Goal: Use online tool/utility: Utilize a website feature to perform a specific function

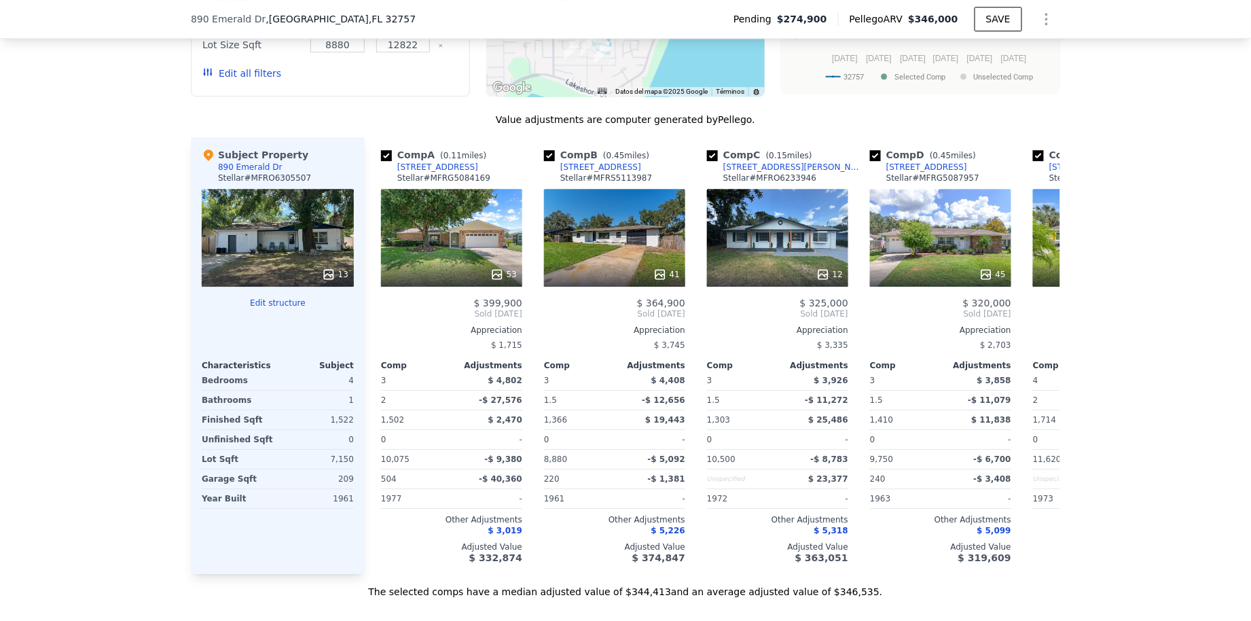
scroll to position [1031, 0]
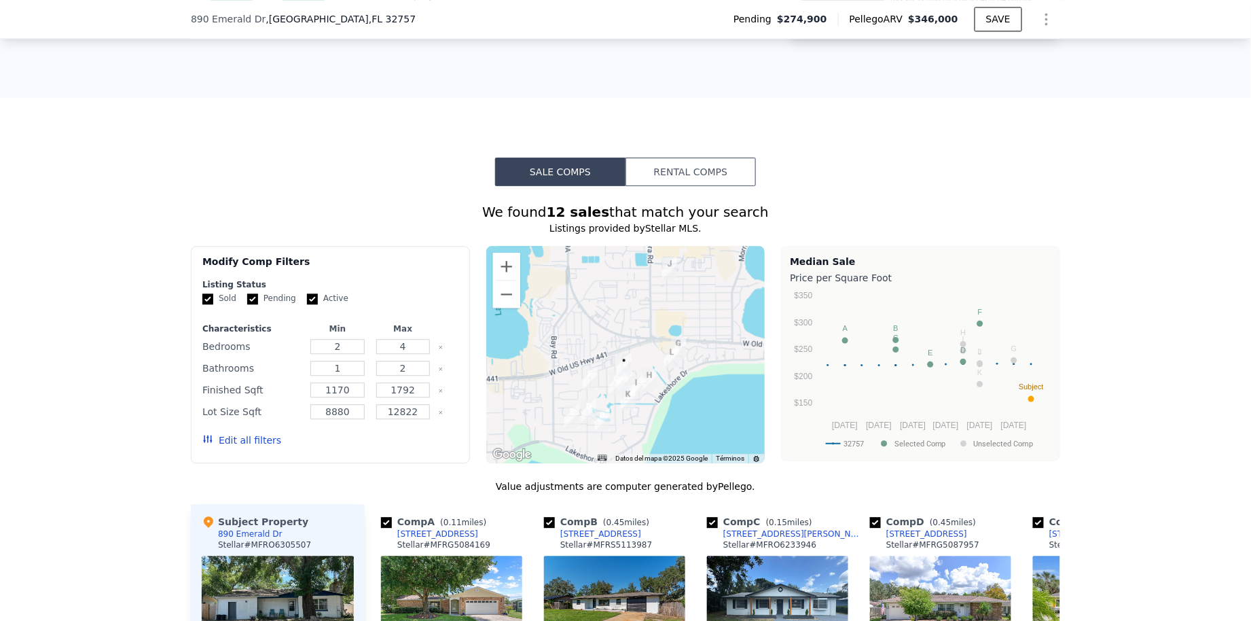
click at [721, 158] on div "Sale Comps Rental Comps We found 12 sales that match your search Listings provi…" at bounding box center [625, 561] width 1251 height 927
click at [709, 168] on button "Rental Comps" at bounding box center [691, 172] width 130 height 29
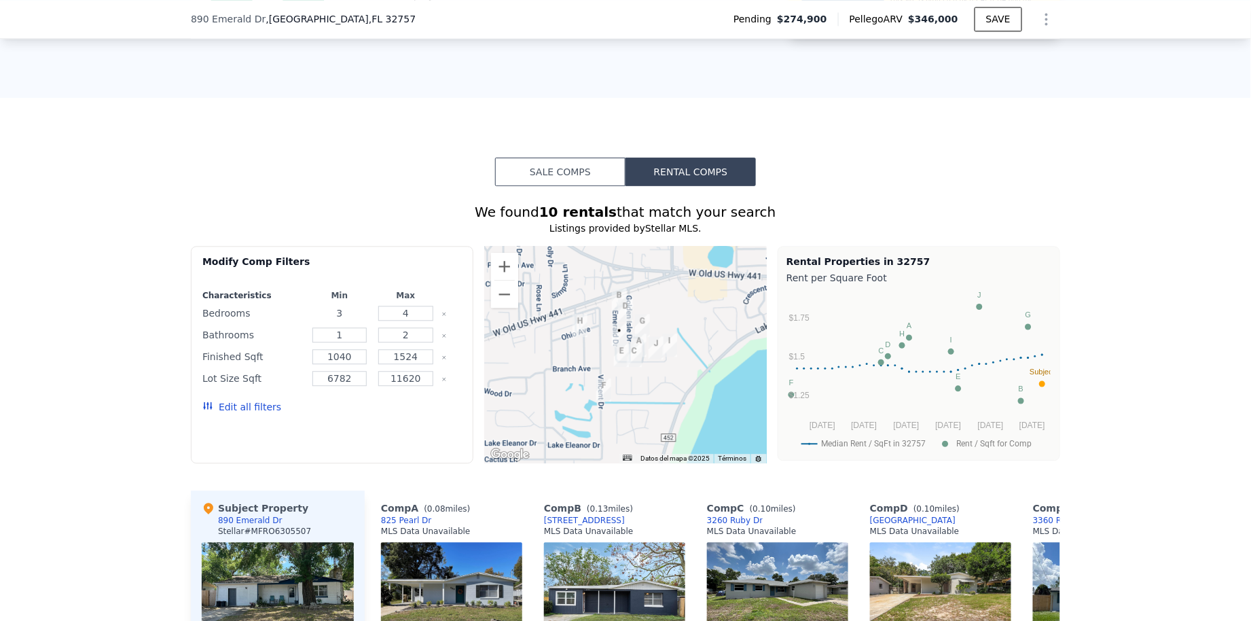
click at [354, 318] on input "3" at bounding box center [339, 313] width 55 height 15
click at [411, 312] on input "4" at bounding box center [405, 313] width 55 height 15
click at [414, 416] on button "Update Search" at bounding box center [410, 406] width 103 height 19
click at [513, 270] on button "Ampliar" at bounding box center [504, 266] width 27 height 27
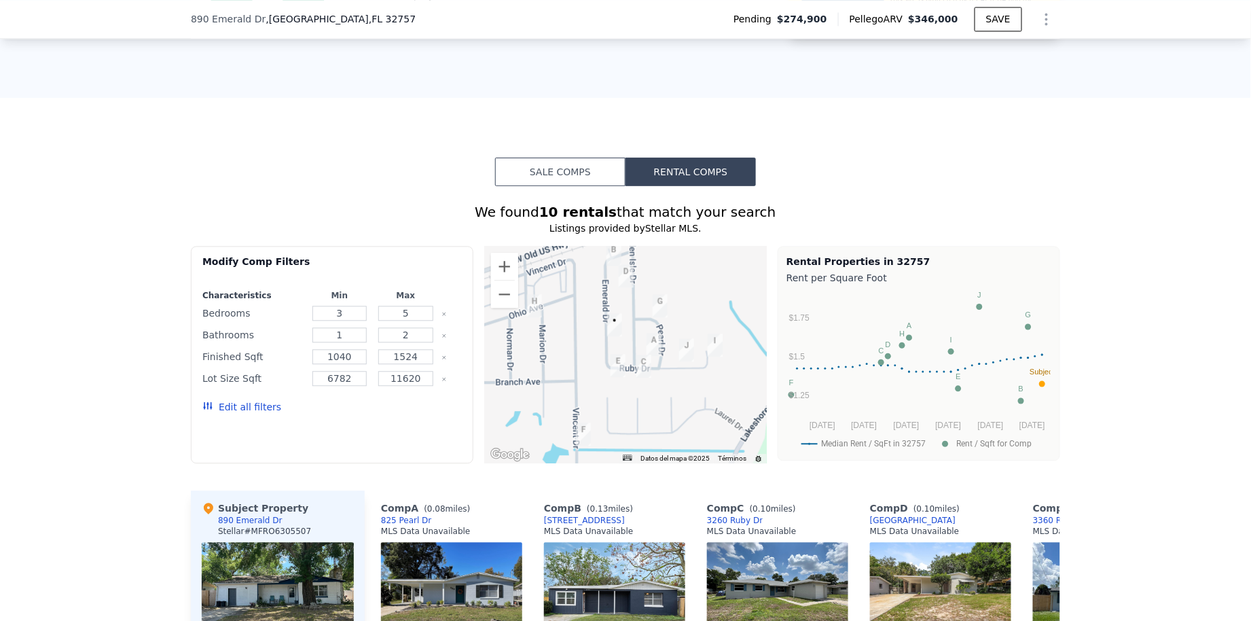
click at [624, 274] on img "1045 Golden Isle Dr" at bounding box center [626, 275] width 15 height 23
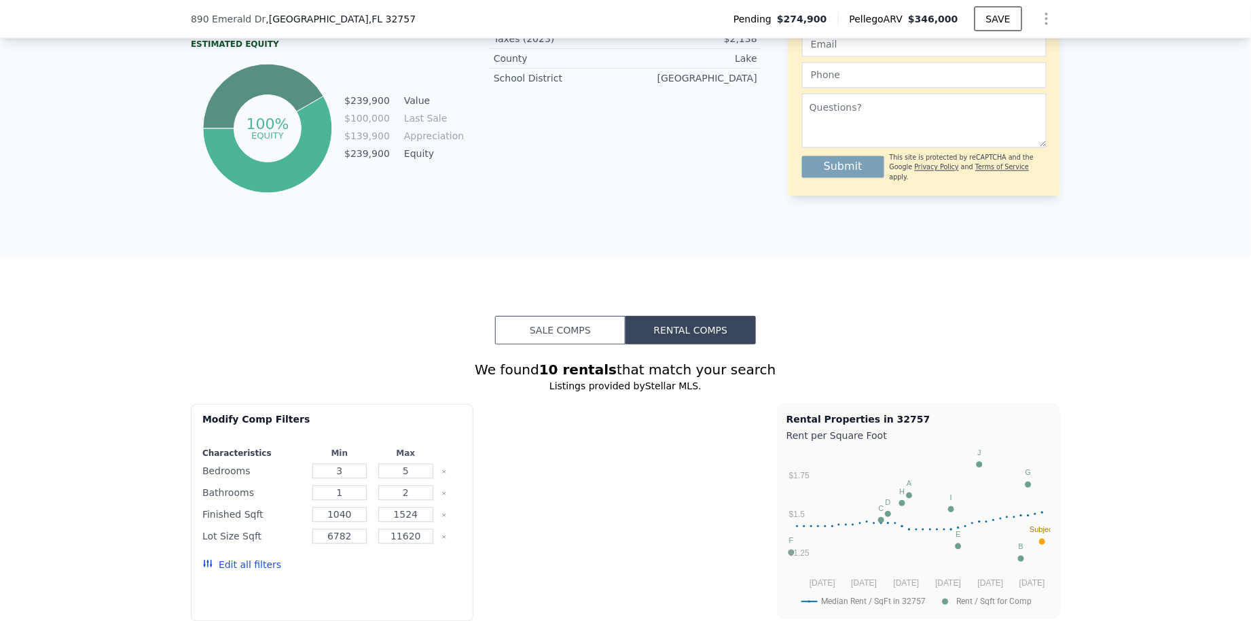
type input "4"
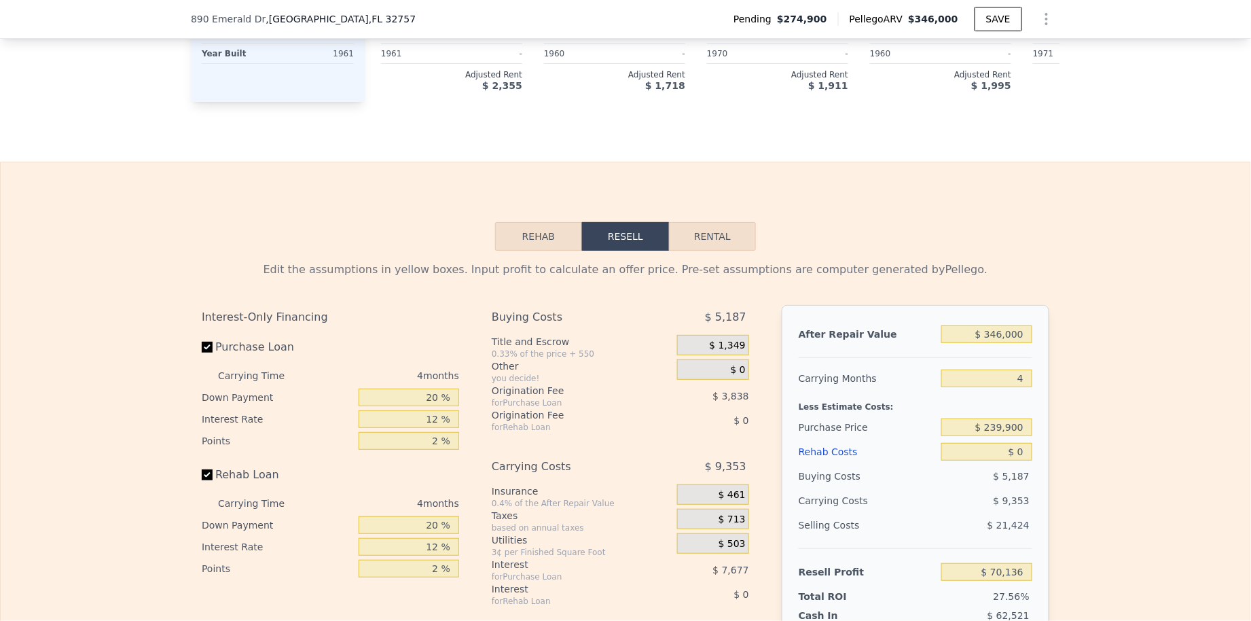
scroll to position [1746, 0]
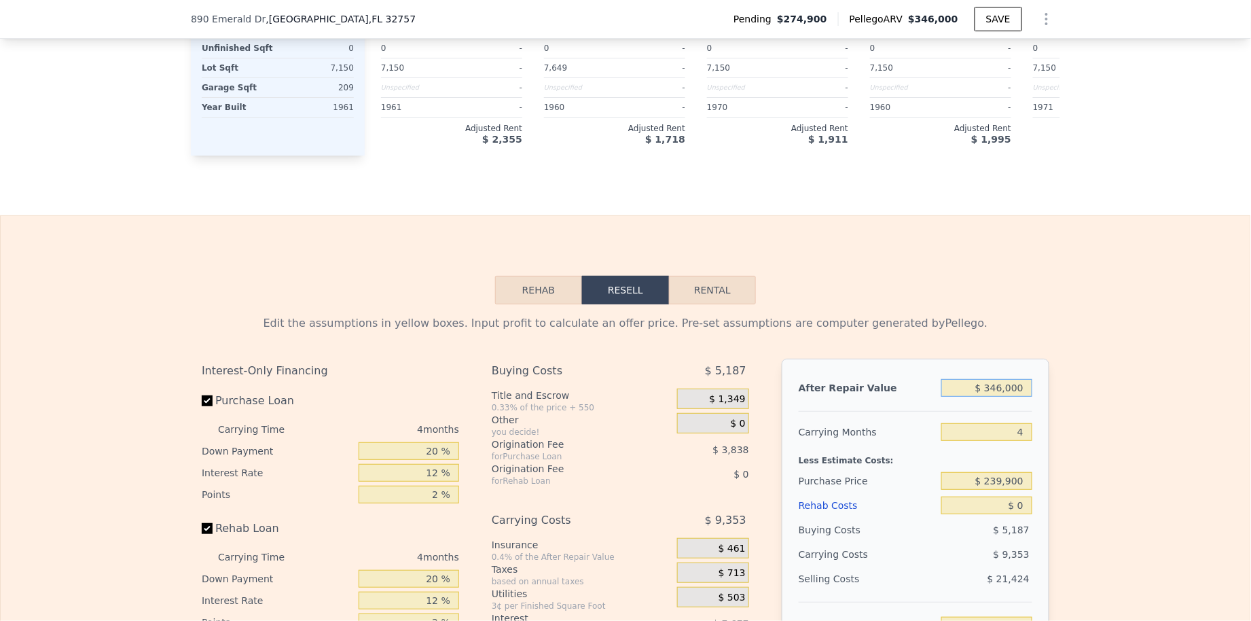
click at [997, 387] on input "$ 346,000" at bounding box center [986, 388] width 91 height 18
type input "$ 3"
type input "-$ 254,526"
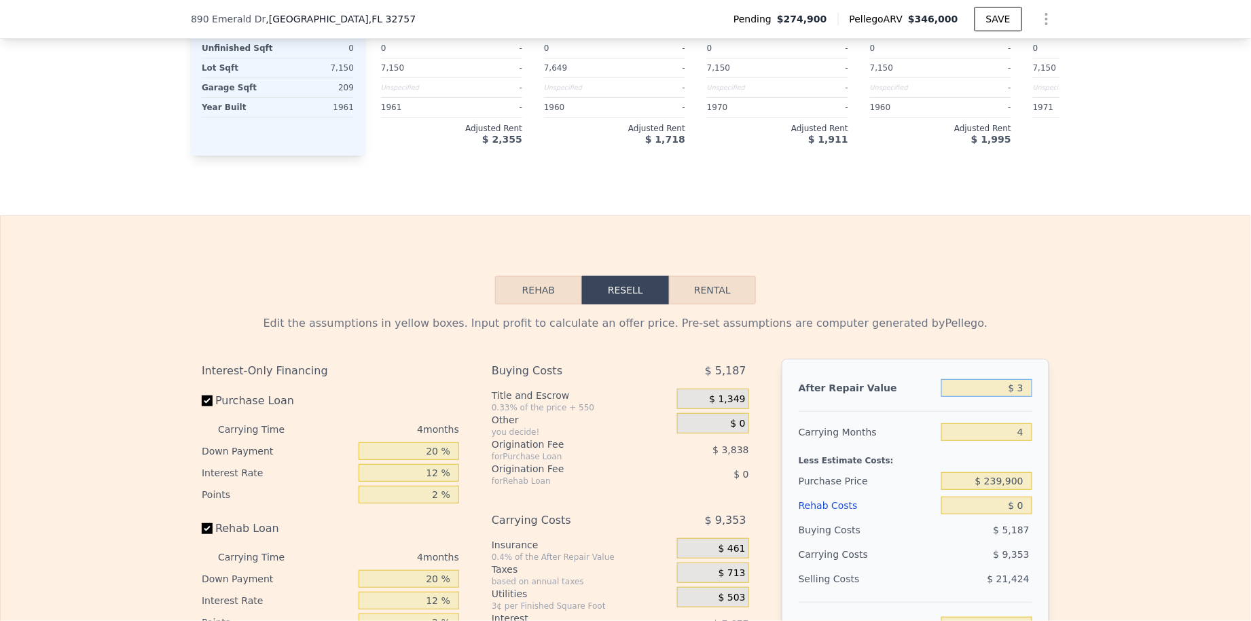
type input "$ 33"
type input "-$ 254,498"
type input "$ 330"
type input "-$ 254,218"
type input "$ 3,300"
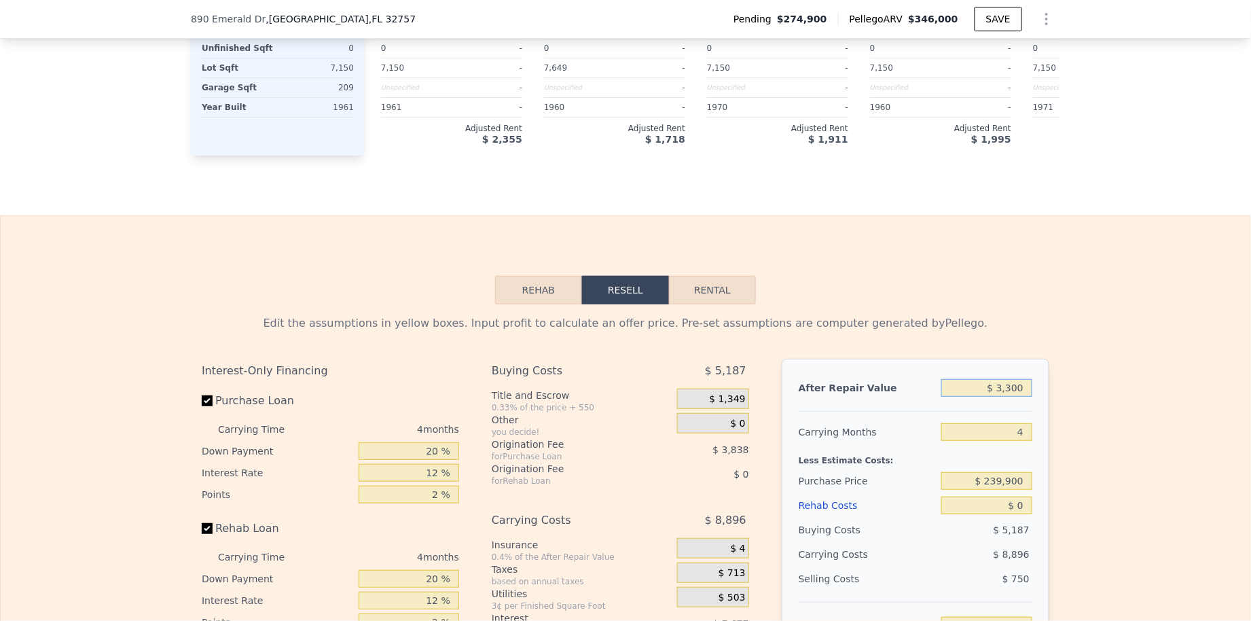
type input "-$ 251,433"
type input "$ 33,000"
type input "-$ 223,564"
type input "$ 330,000"
type input "$ 55,122"
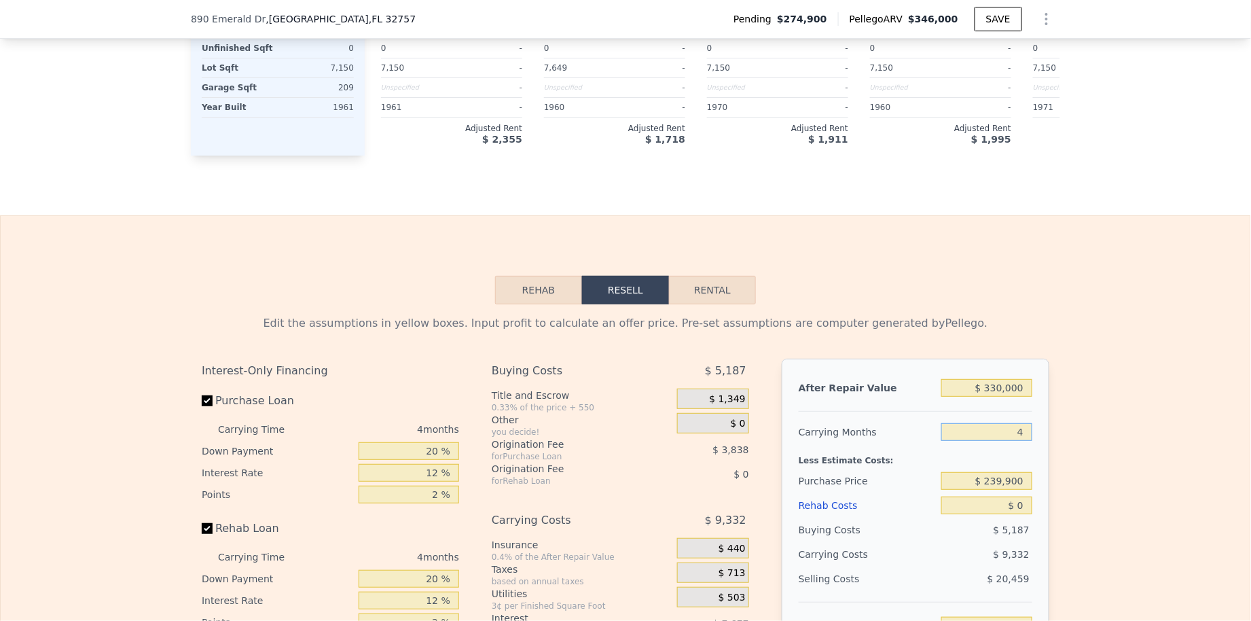
click at [992, 441] on input "4" at bounding box center [986, 432] width 91 height 18
click at [993, 482] on input "$ 239,900" at bounding box center [986, 481] width 91 height 18
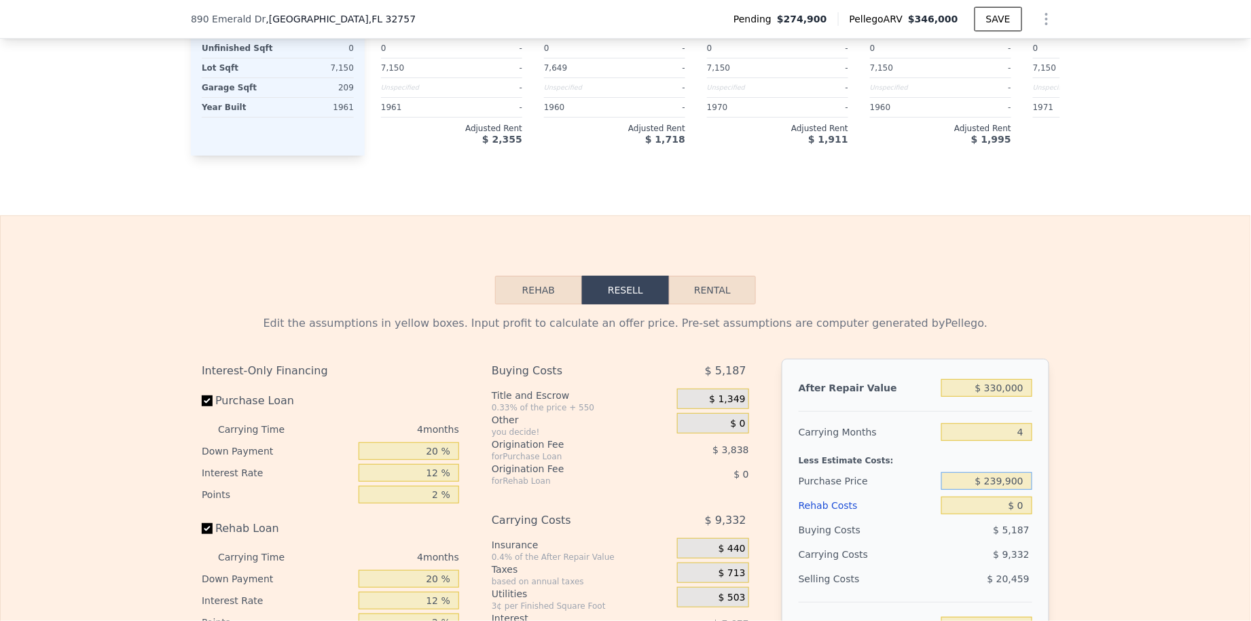
scroll to position [1759, 0]
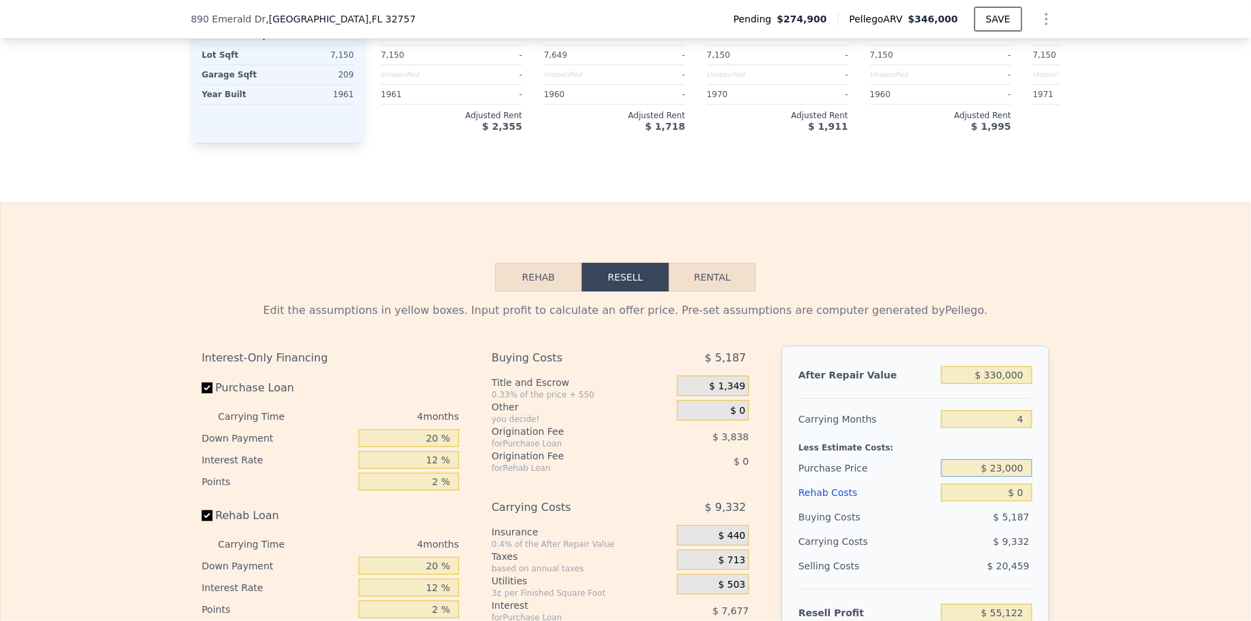
type input "$ 230,000"
click at [1017, 498] on input "$ 0" at bounding box center [986, 493] width 91 height 18
type input "$ 65,529"
click at [1017, 498] on input "$ 0" at bounding box center [986, 493] width 91 height 18
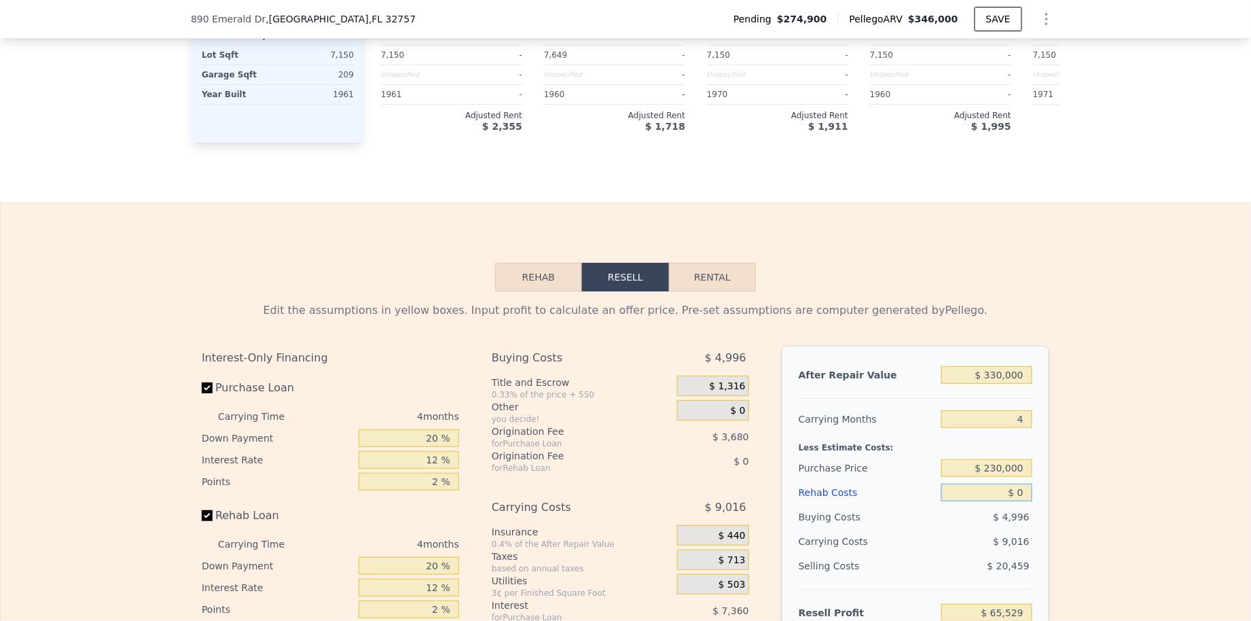
type input "$ 3"
type input "$ 65,526"
type input "$ 30"
type input "$ 65,499"
type input "$ 300"
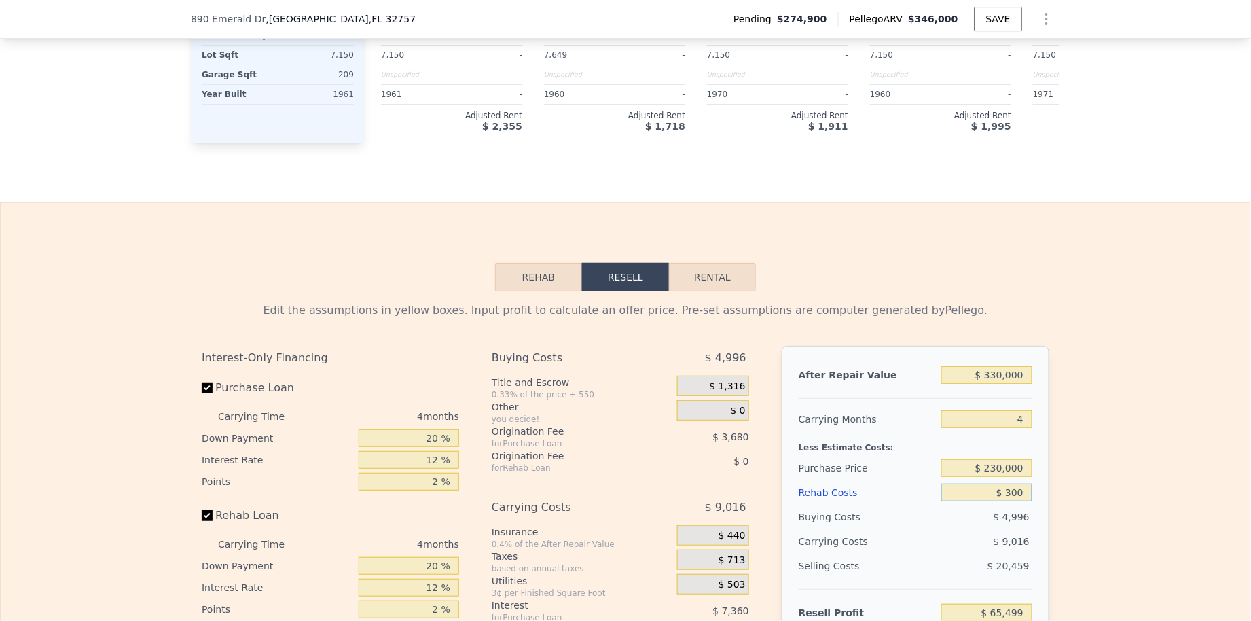
type input "$ 65,216"
type input "$ 3,000"
type input "$ 62,385"
type input "$ 30,000"
type input "$ 34,089"
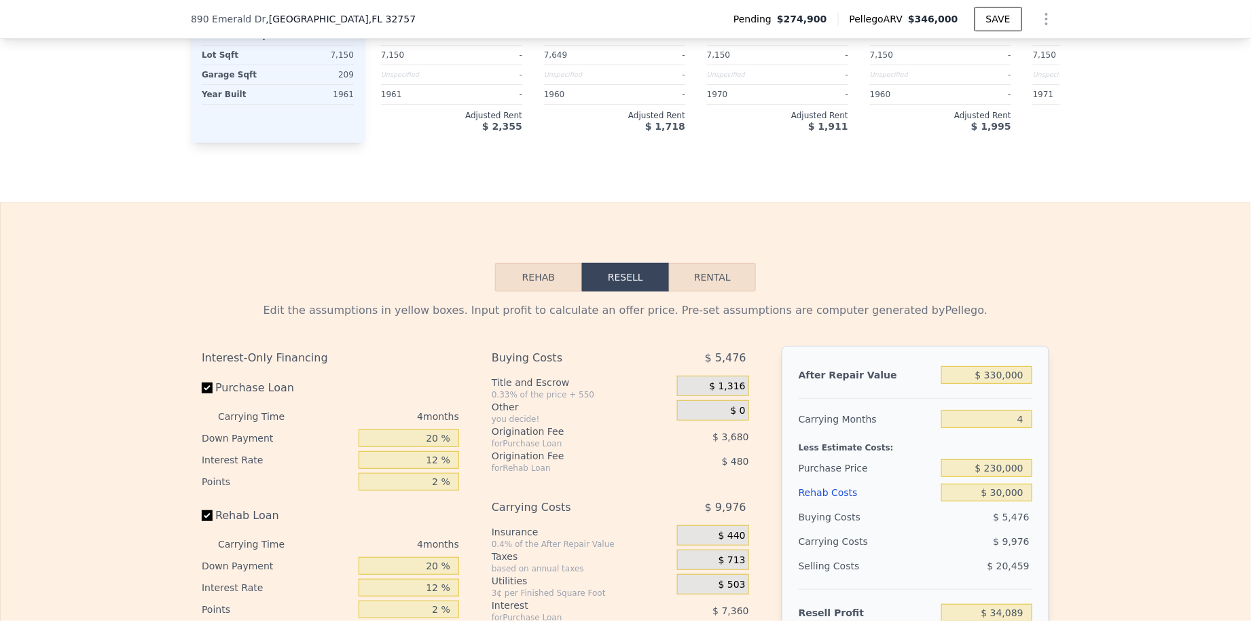
click at [963, 533] on div "$ 9,976" at bounding box center [960, 541] width 143 height 24
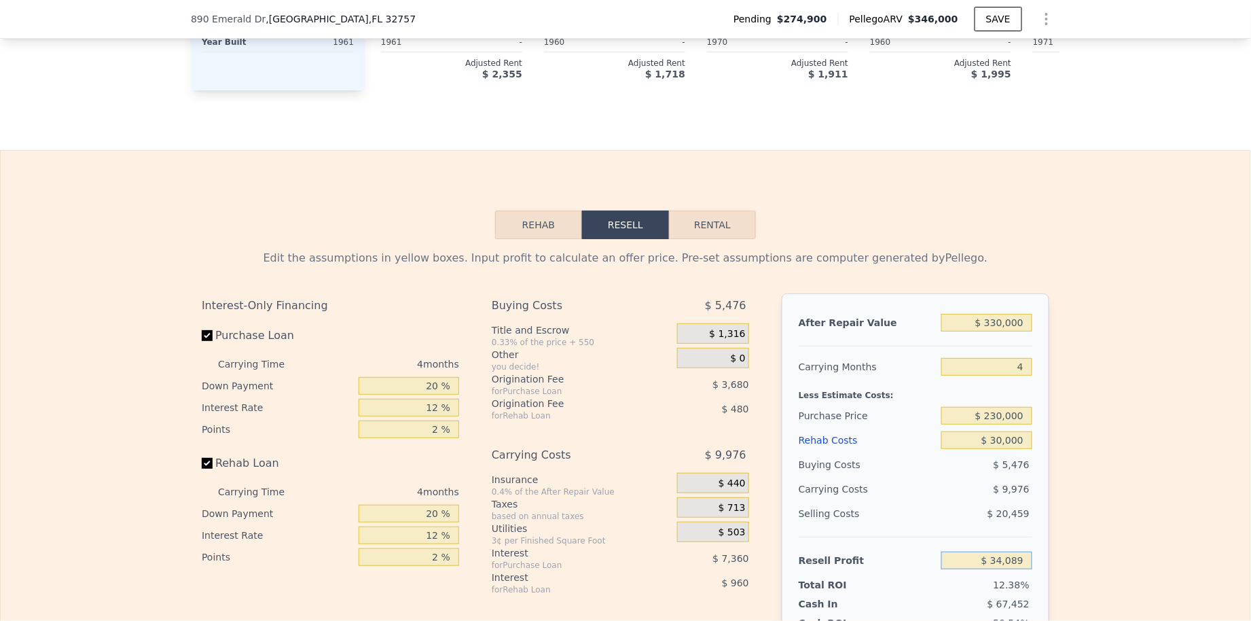
click at [1000, 560] on input "$ 34,089" at bounding box center [986, 561] width 91 height 18
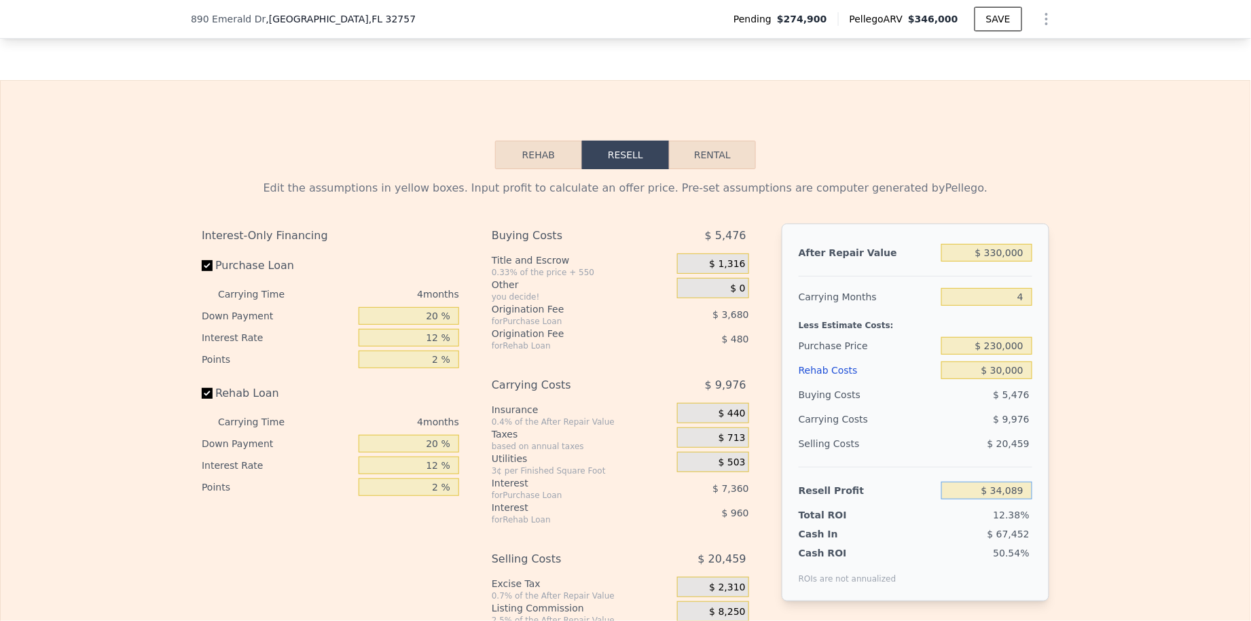
scroll to position [1883, 0]
click at [727, 268] on span "$ 1,316" at bounding box center [727, 261] width 36 height 12
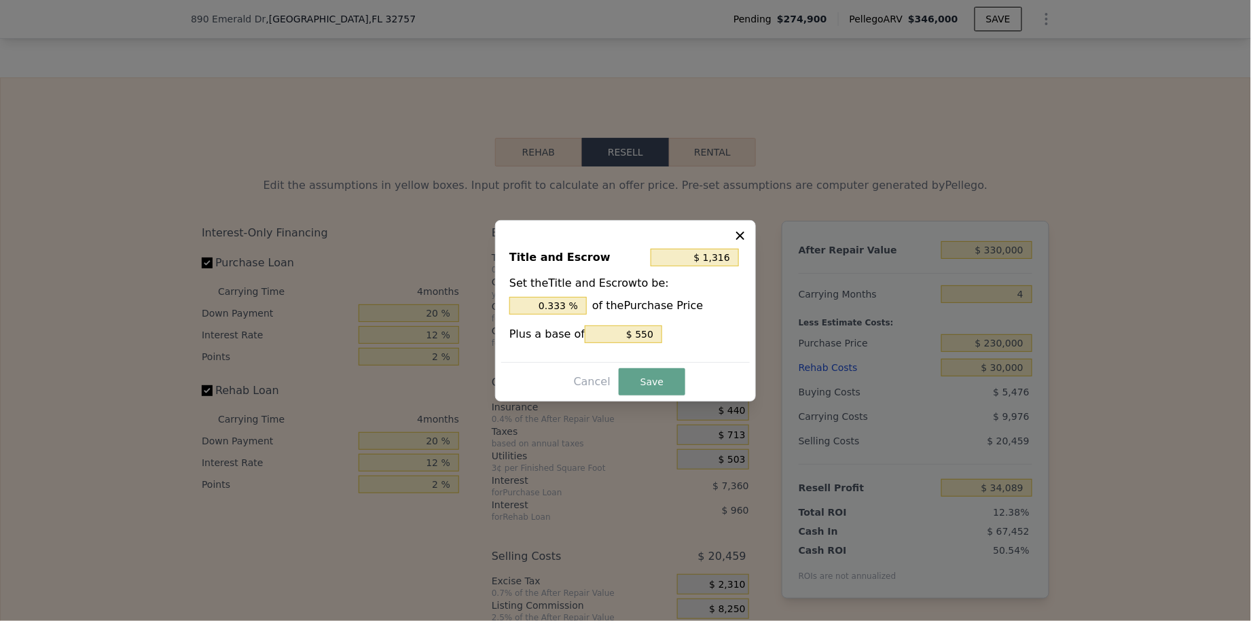
click at [564, 314] on div "Title and Escrow $ 1,316 Set the Title and Escrow to be: 0.333 % of the Purchas…" at bounding box center [625, 299] width 249 height 125
click at [564, 297] on input "0.333 %" at bounding box center [547, 306] width 77 height 18
type input "$ 2,850"
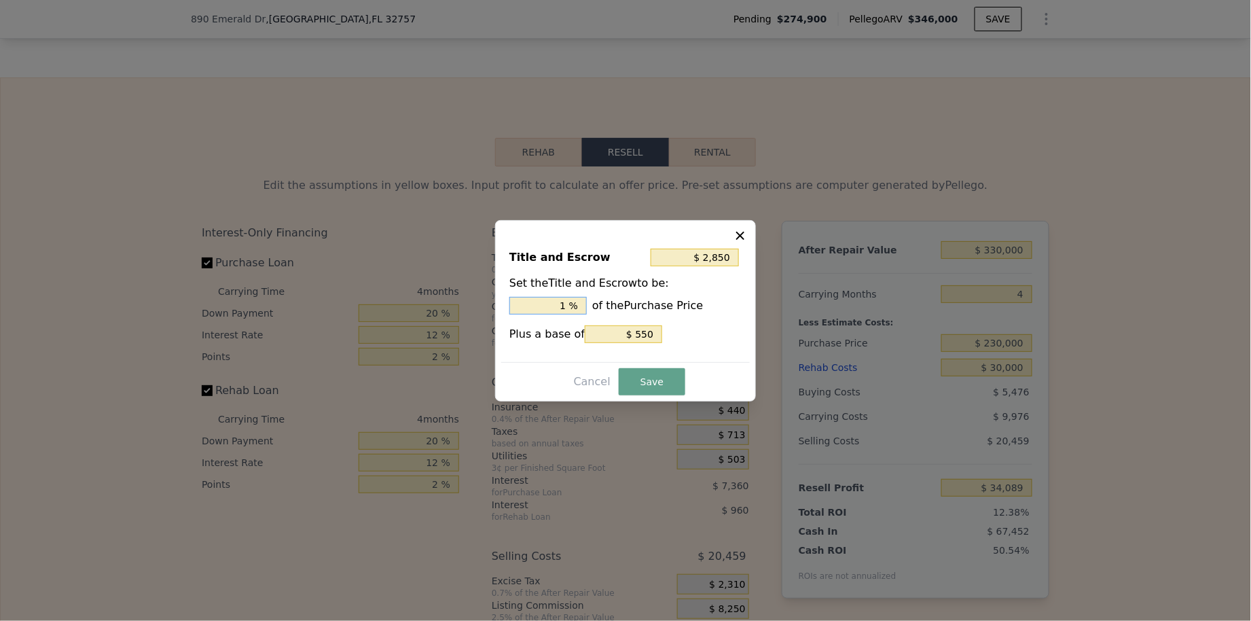
type input "1. %"
type input "$ 3,310"
type input "1.2 %"
type input "$ 3,425"
type input "1.25 %"
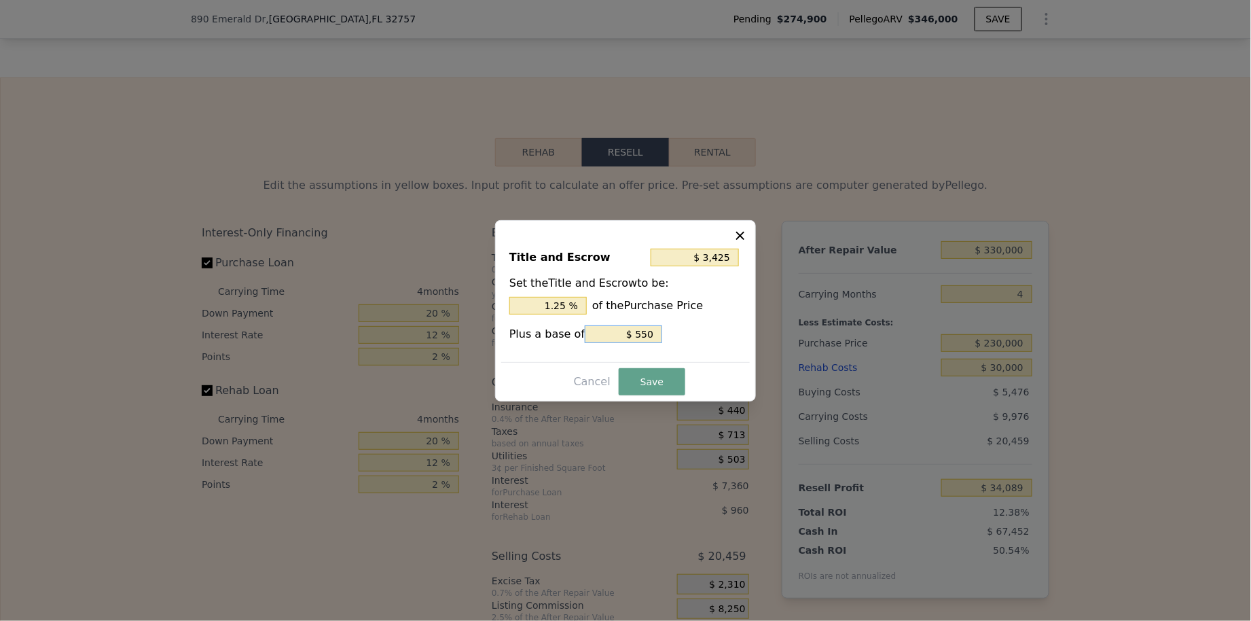
click at [653, 330] on input "$ 550" at bounding box center [623, 334] width 77 height 18
type input "$ 2,875"
type input "$ 0"
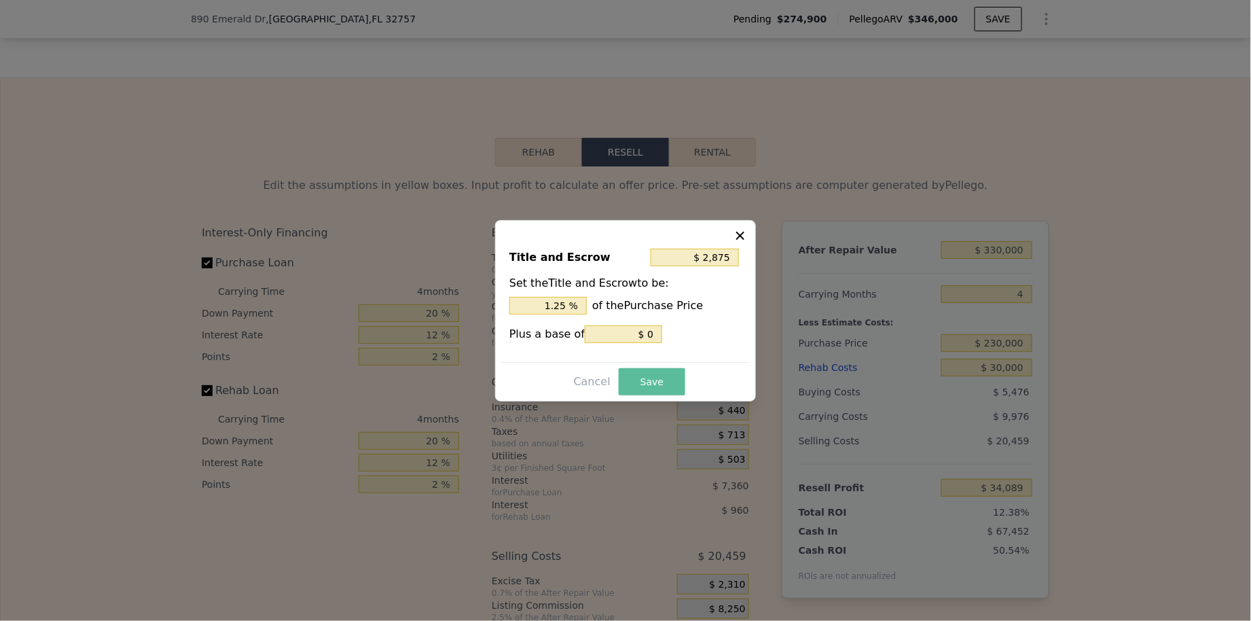
click at [658, 381] on button "Save" at bounding box center [652, 381] width 67 height 27
type input "$ 32,530"
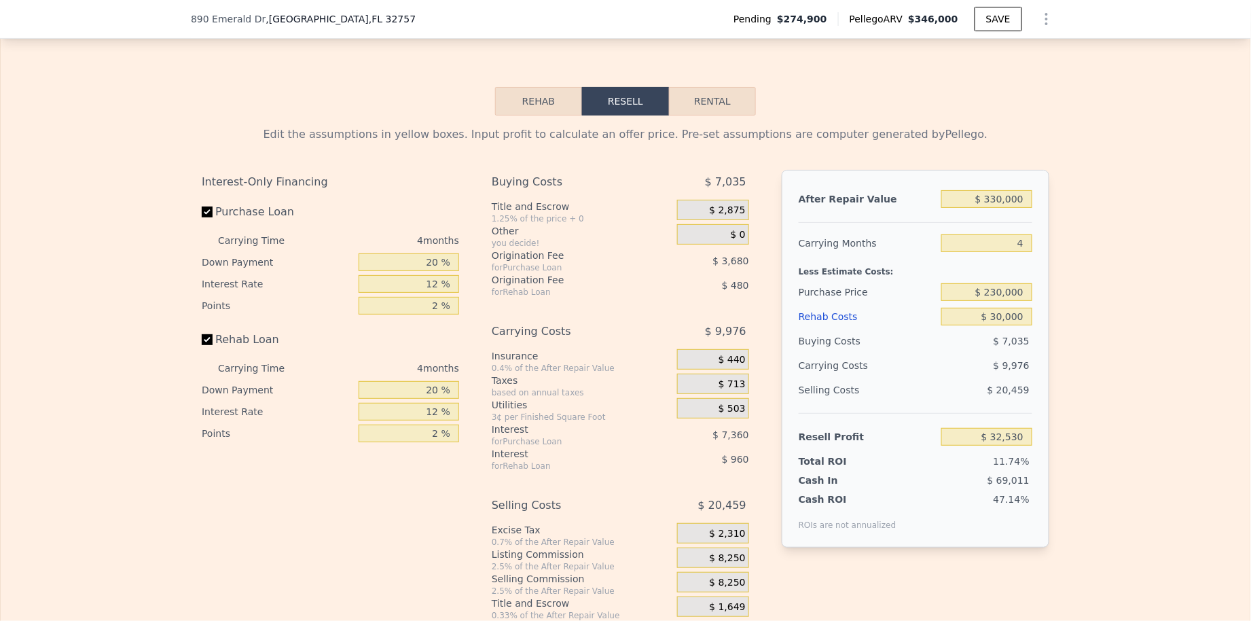
scroll to position [1938, 0]
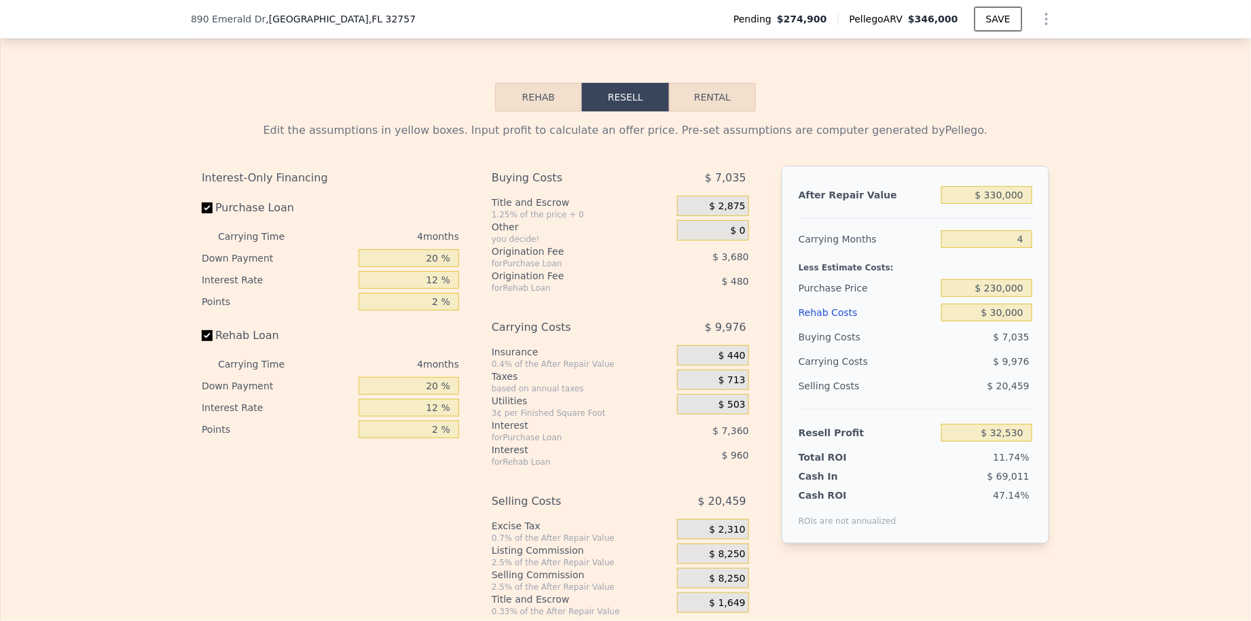
click at [720, 98] on button "Rental" at bounding box center [712, 97] width 87 height 29
select select "30"
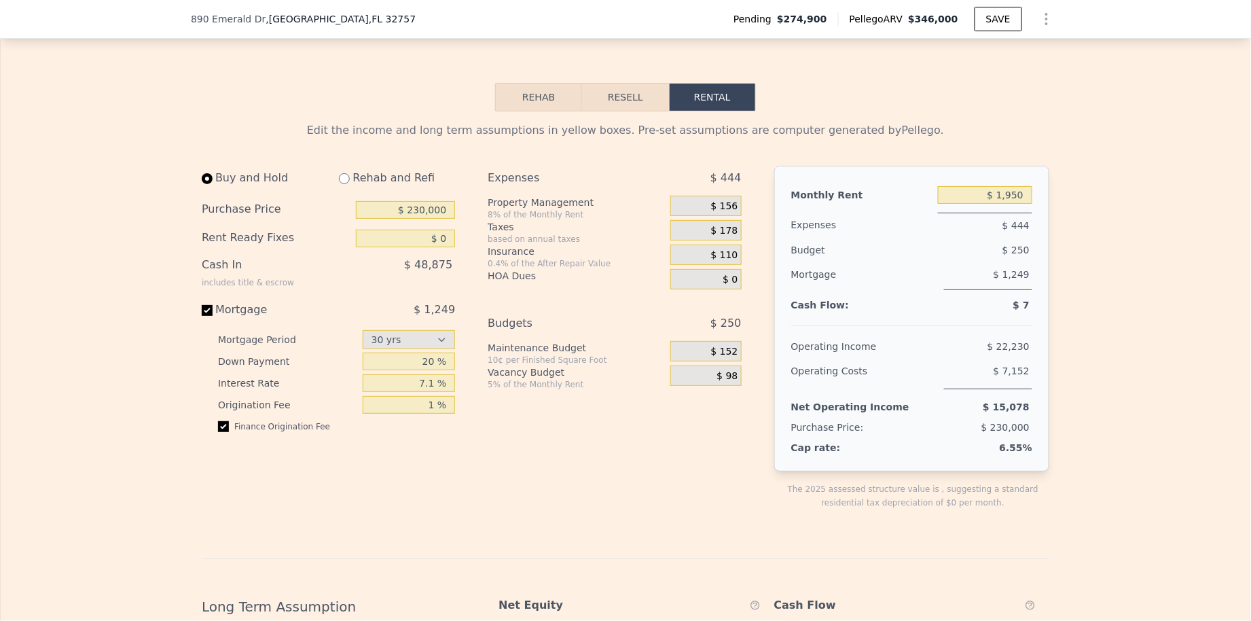
click at [338, 180] on div "Rehab and Refi" at bounding box center [391, 178] width 127 height 24
click at [349, 182] on input "radio" at bounding box center [344, 178] width 11 height 11
radio input "true"
select select "30"
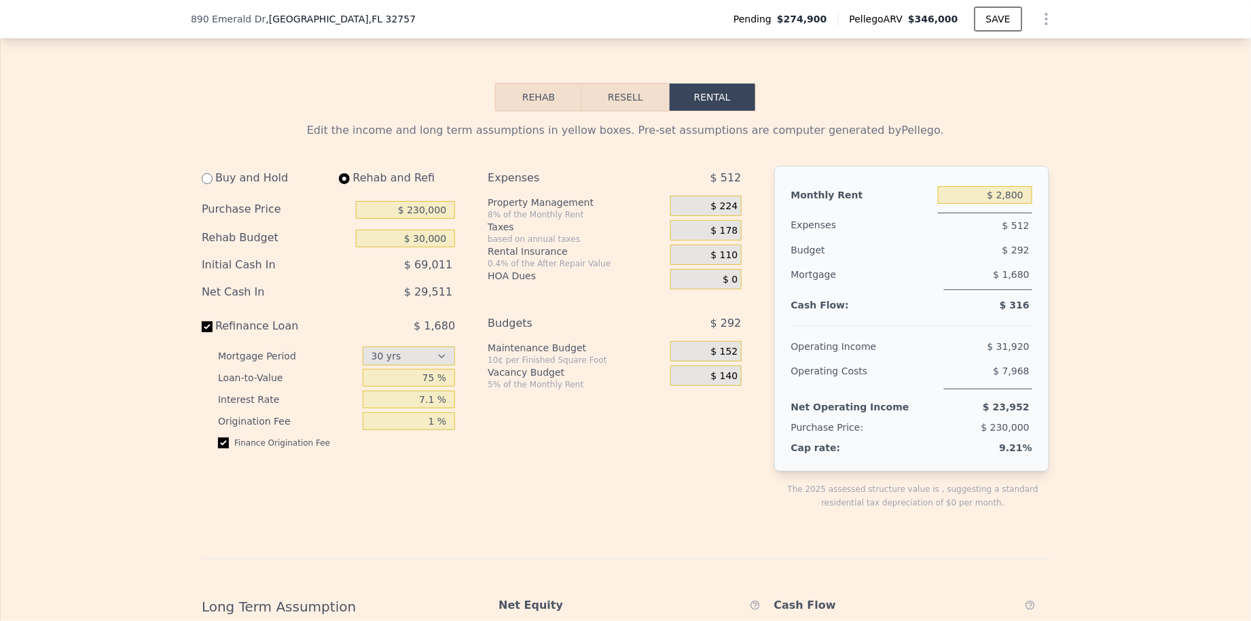
type input "$ 30,000"
click at [1006, 196] on input "$ 2,800" at bounding box center [985, 195] width 94 height 18
type input "$ 1,800"
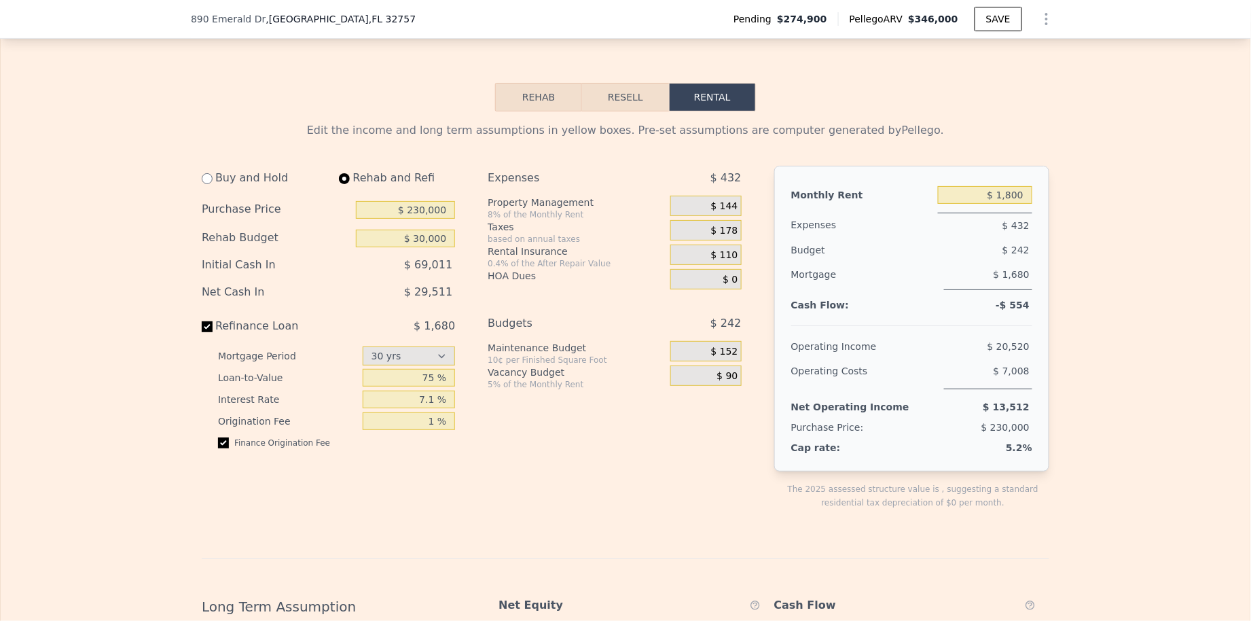
click at [952, 234] on div "$ 432" at bounding box center [985, 225] width 94 height 25
click at [729, 205] on span "$ 144" at bounding box center [724, 206] width 27 height 12
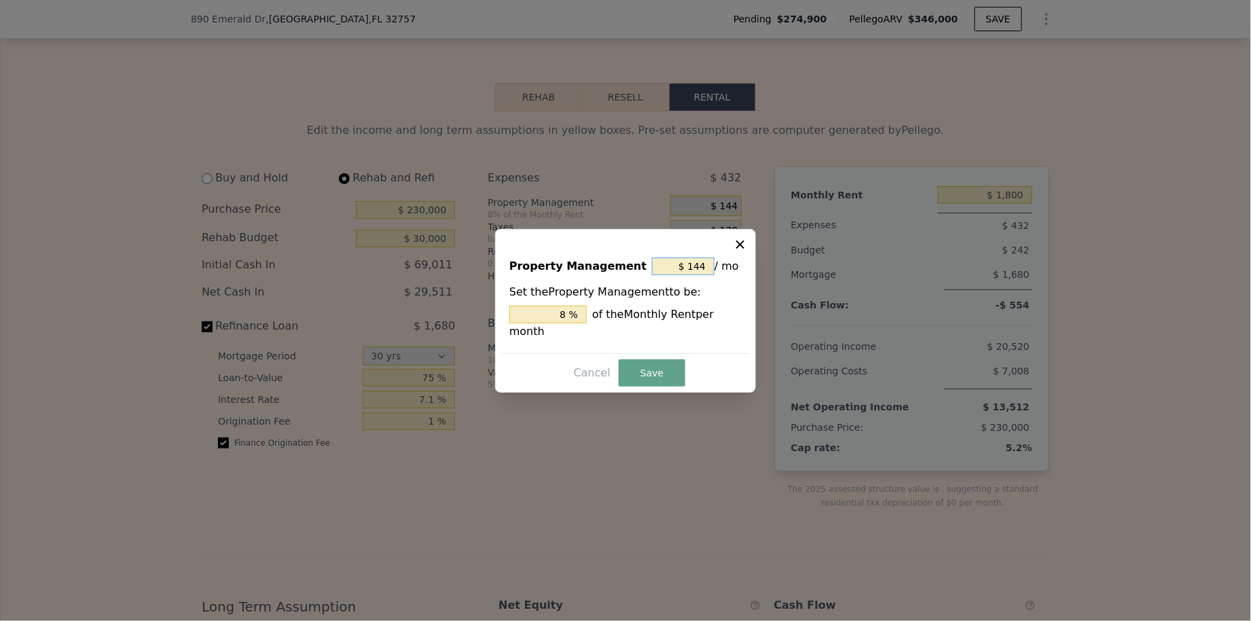
click at [697, 269] on input "$ 144" at bounding box center [683, 266] width 62 height 18
type input "$ 0"
type input "0 %"
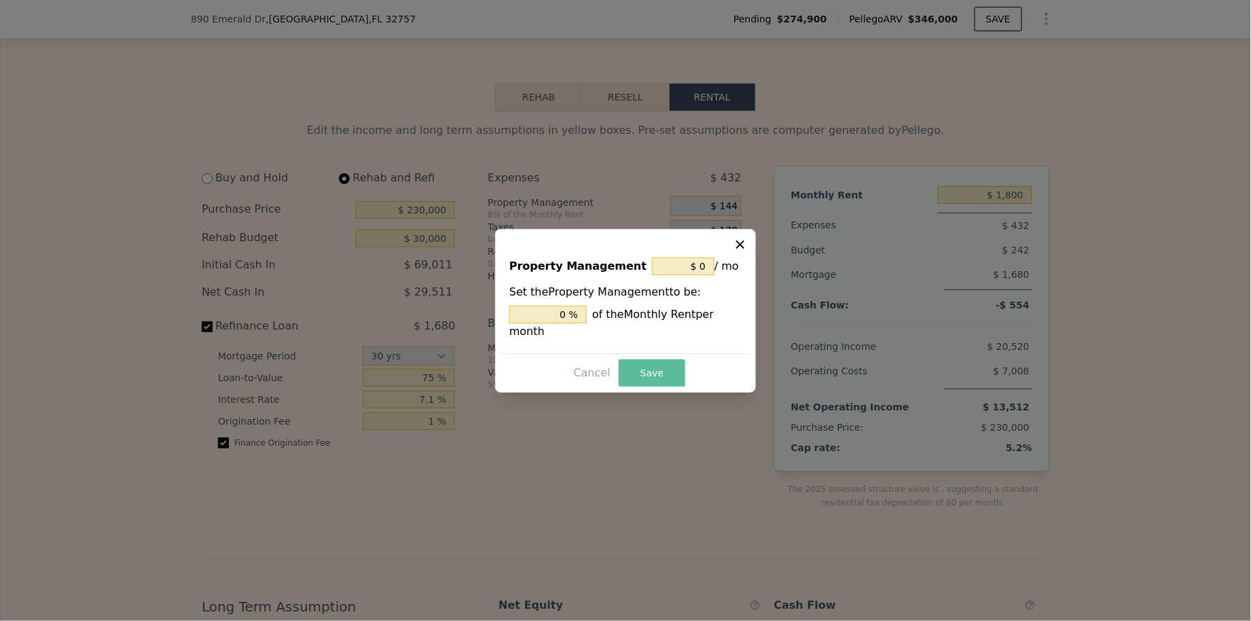
click at [651, 368] on button "Save" at bounding box center [652, 372] width 67 height 27
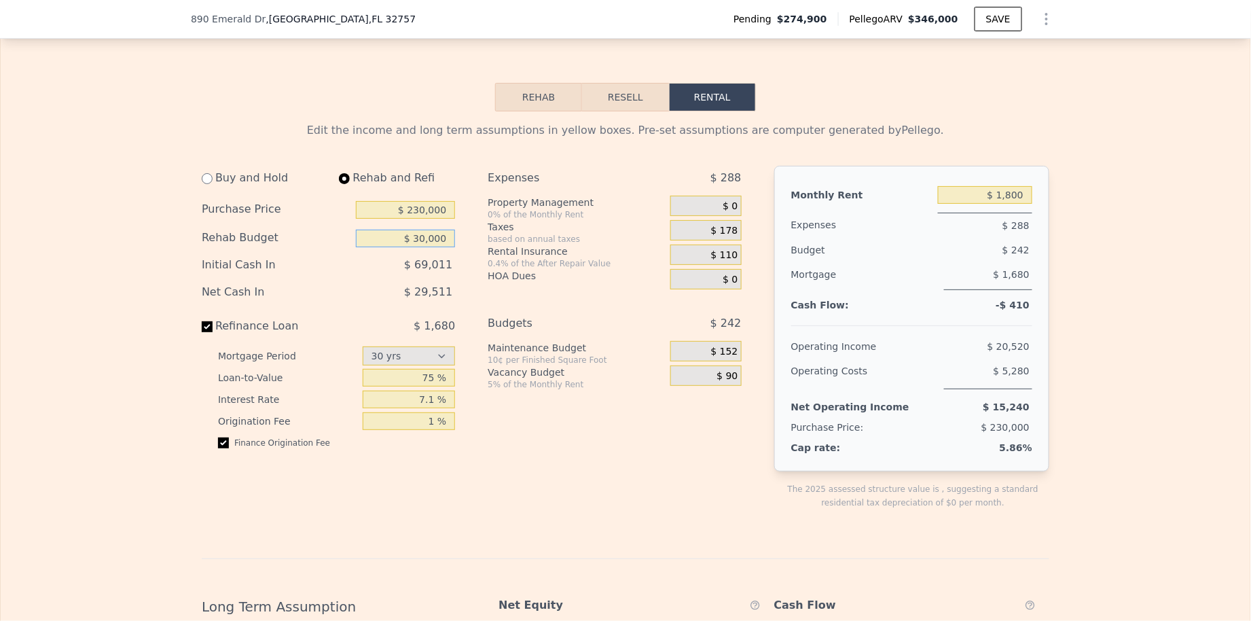
click at [418, 245] on input "$ 30,000" at bounding box center [405, 239] width 99 height 18
click at [822, 256] on div "Budget" at bounding box center [838, 250] width 94 height 24
click at [419, 247] on input "$ 20,000" at bounding box center [405, 239] width 99 height 18
click at [420, 246] on input "$ 20,000" at bounding box center [405, 239] width 99 height 18
type input "$ 30,000"
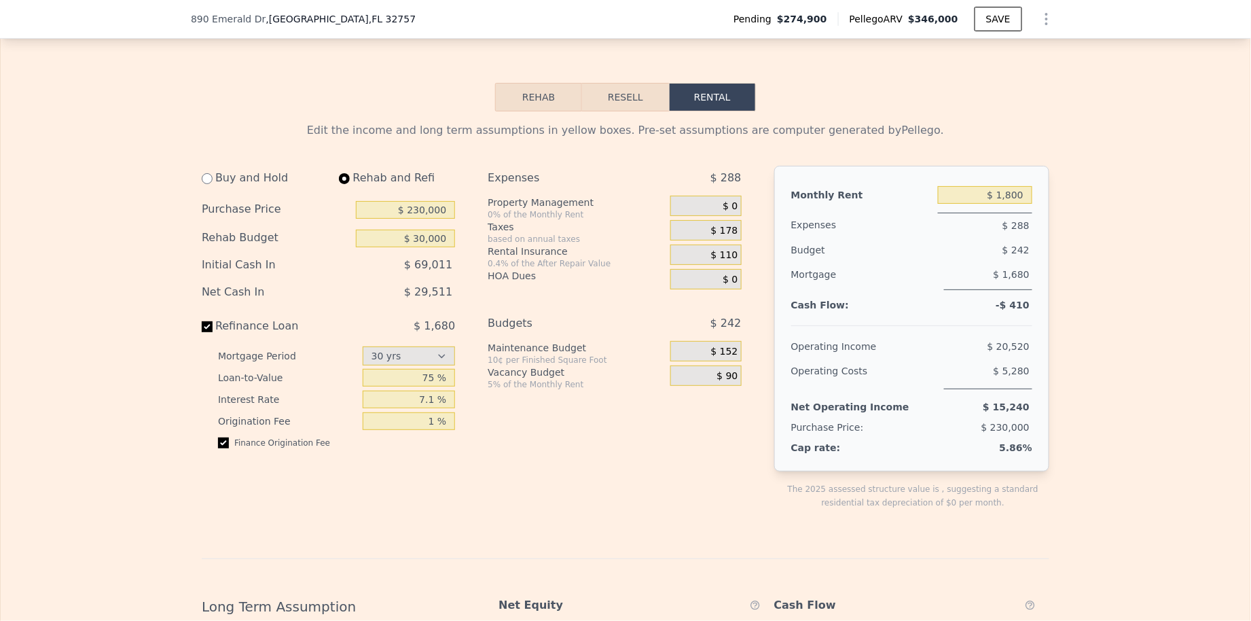
click at [473, 265] on div "Buy and Hold Rehab and Refi Purchase Price $ 230,000 Rehab Budget $ 30,000 Init…" at bounding box center [477, 348] width 551 height 365
click at [628, 101] on button "Resell" at bounding box center [625, 97] width 86 height 29
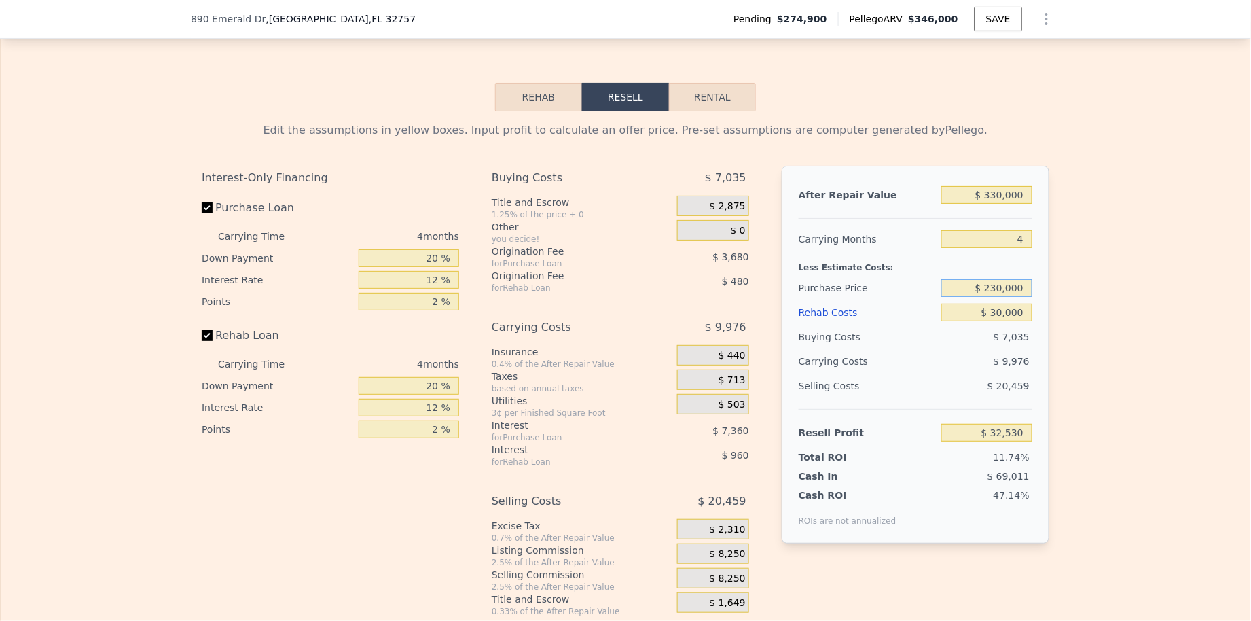
click at [998, 291] on input "$ 230,000" at bounding box center [986, 288] width 91 height 18
type input "$ 220,000"
click at [1044, 308] on div "After Repair Value $ 330,000 Carrying Months 4 Less Estimate Costs: Purchase Pr…" at bounding box center [916, 355] width 268 height 378
type input "$ 43,135"
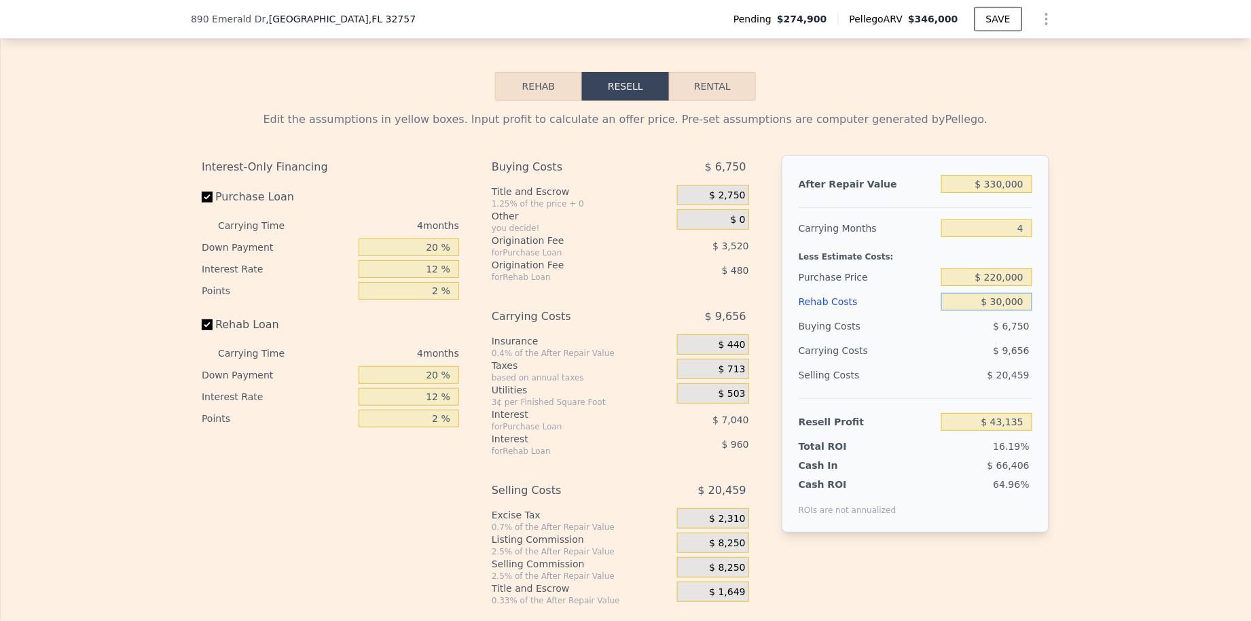
click at [1003, 303] on input "$ 30,000" at bounding box center [986, 302] width 91 height 18
click at [996, 305] on input "$ 30,000" at bounding box center [986, 302] width 91 height 18
click at [995, 188] on input "$ 330,000" at bounding box center [986, 184] width 91 height 18
type input "$ 30,000"
type input "-$ 238,366"
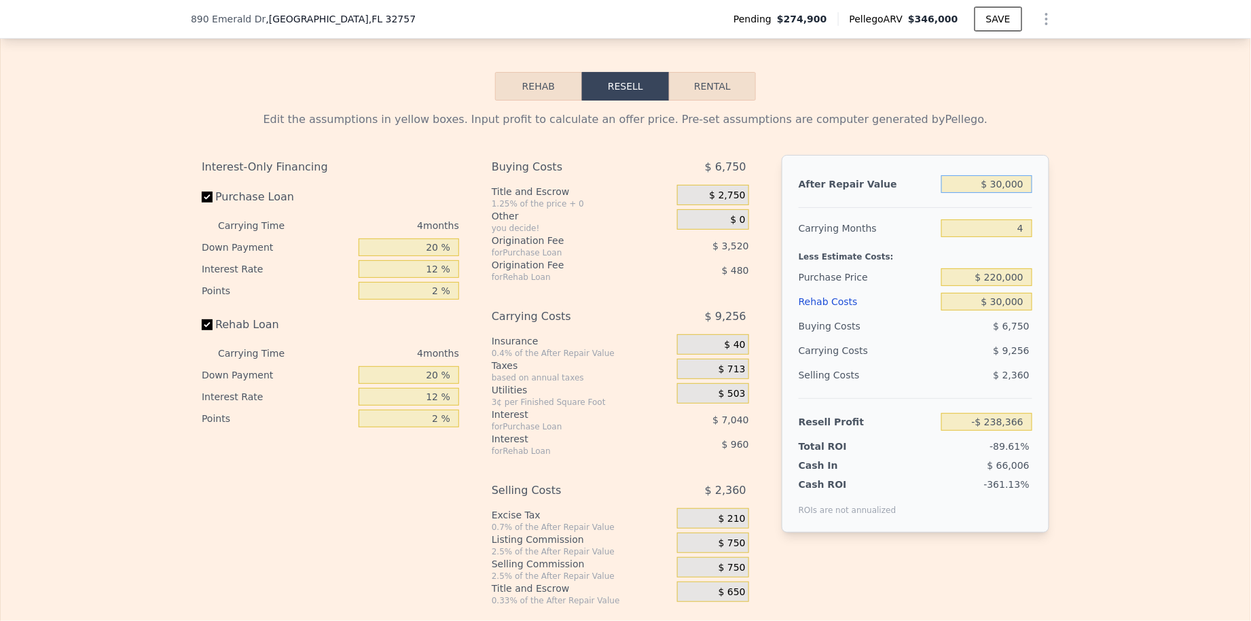
type input "$ 320,000"
type input "$ 33,751"
click at [856, 357] on div "Carrying Costs" at bounding box center [841, 350] width 85 height 24
click at [990, 303] on input "$ 30,000" at bounding box center [986, 302] width 91 height 18
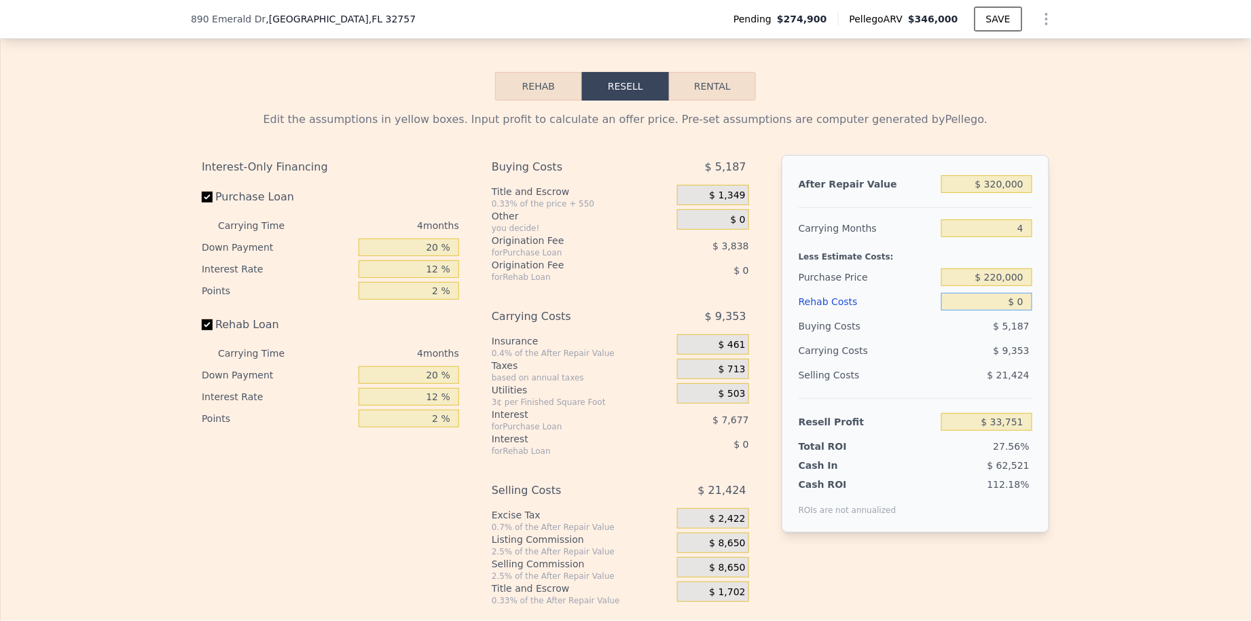
type input "$ 346,000"
type input "$ 0"
type input "$ 70,136"
type input "$ 02"
type input "$ 70,134"
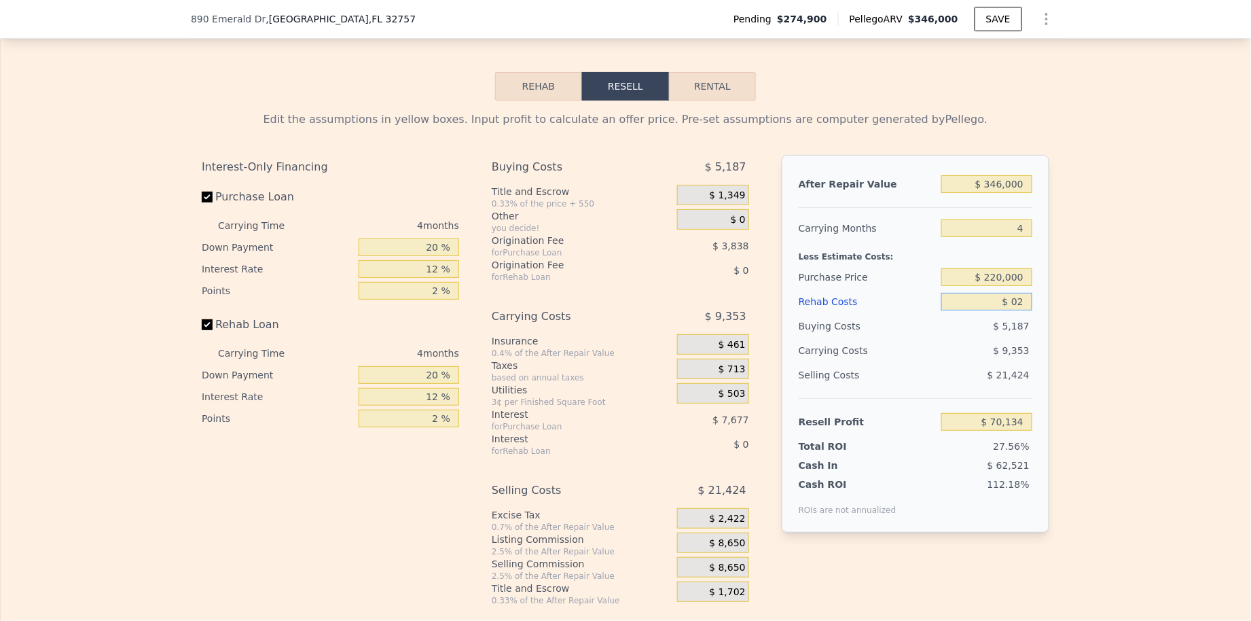
type input "$ 020"
type input "$ 70,116"
type input "$ 0"
type input "$ 70,136"
type input "$ 2"
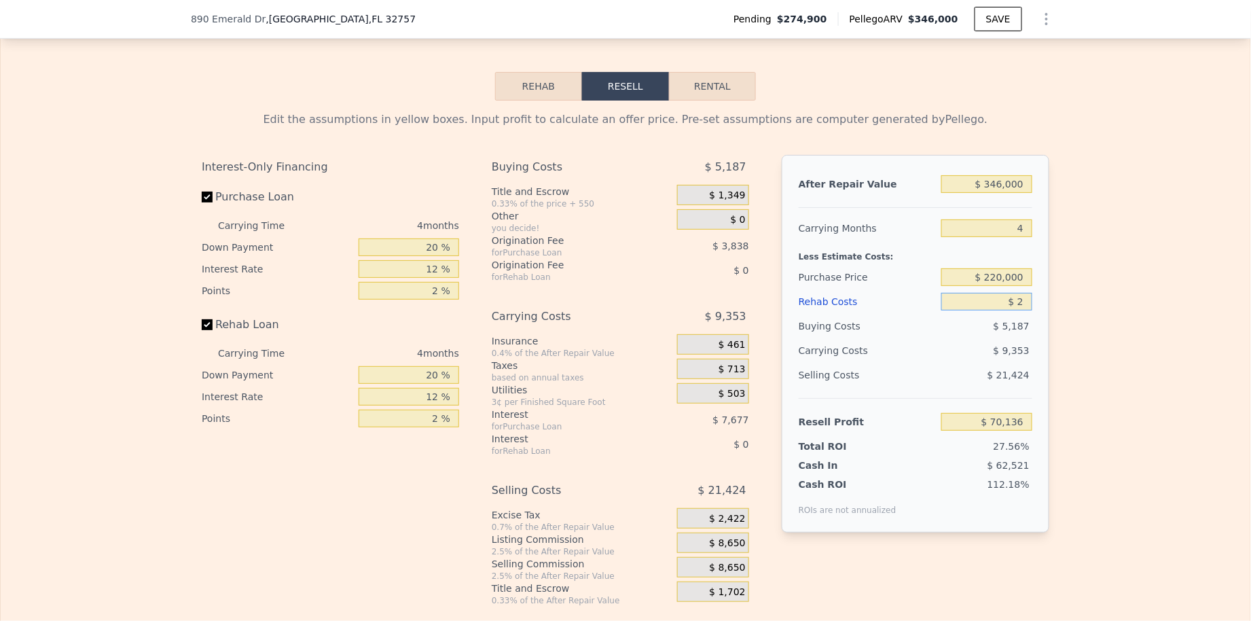
type input "$ 70,134"
type input "$ 20"
type input "$ 70,116"
type input "$ 2"
type input "$ 70,134"
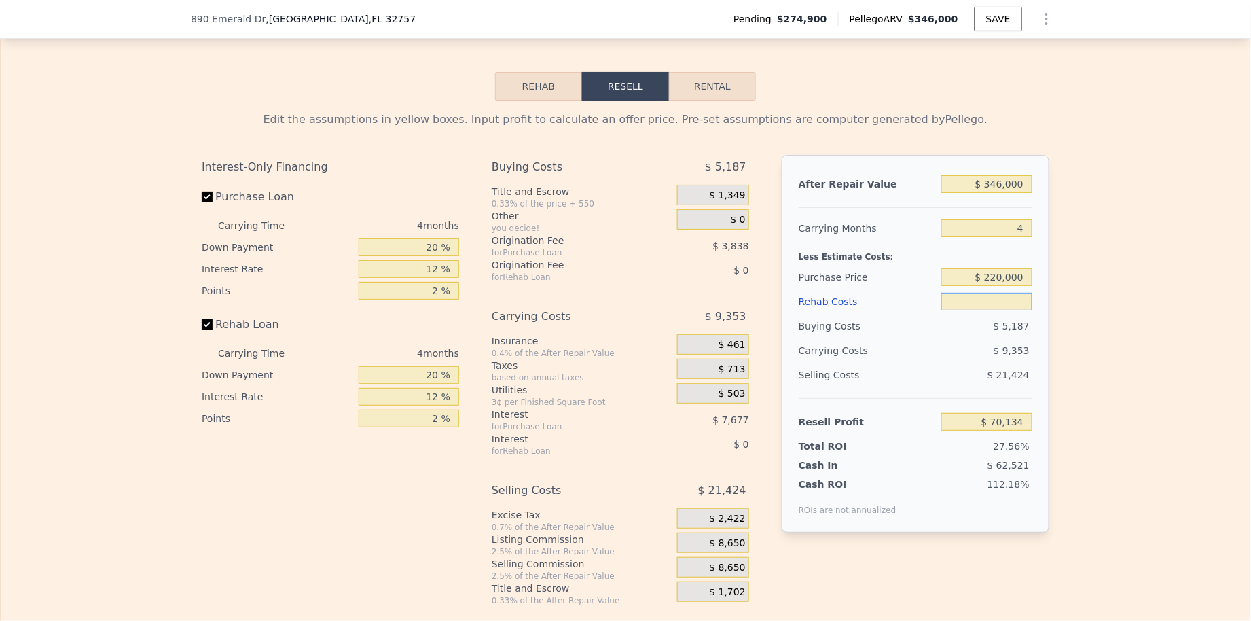
type input "$ 3"
type input "$ 70,133"
type input "$ 30"
type input "$ 70,106"
type input "$ 300"
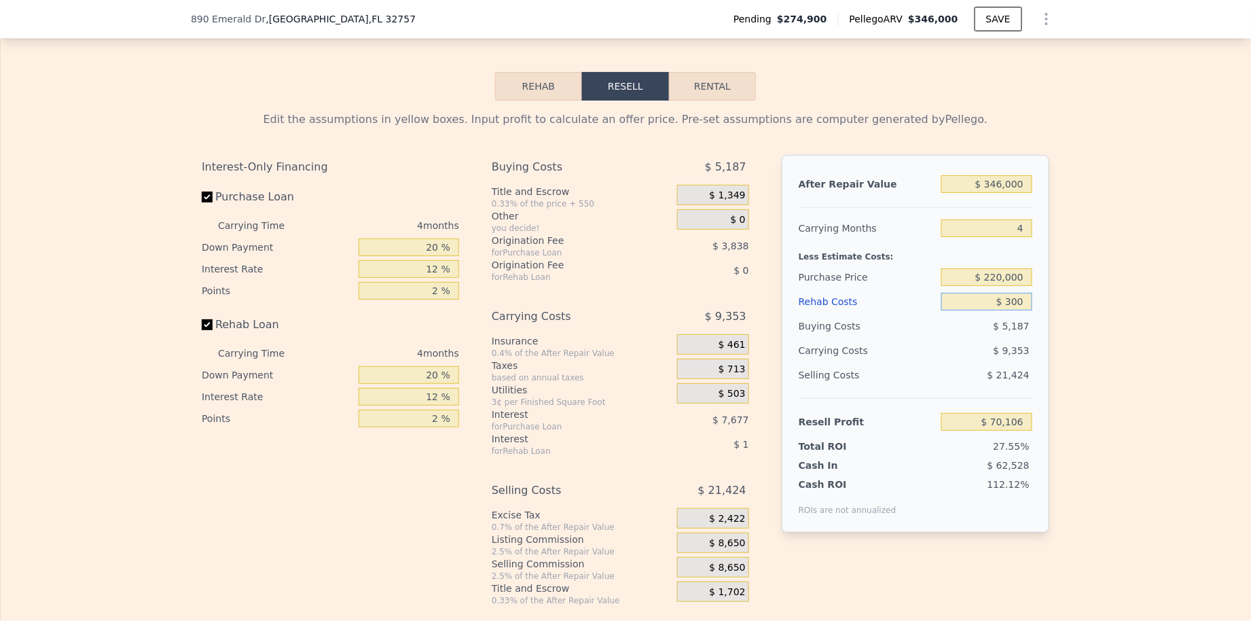
type input "$ 69,823"
type input "$ 3,000"
type input "$ 66,992"
type input "$ 30,000"
type input "$ 38,696"
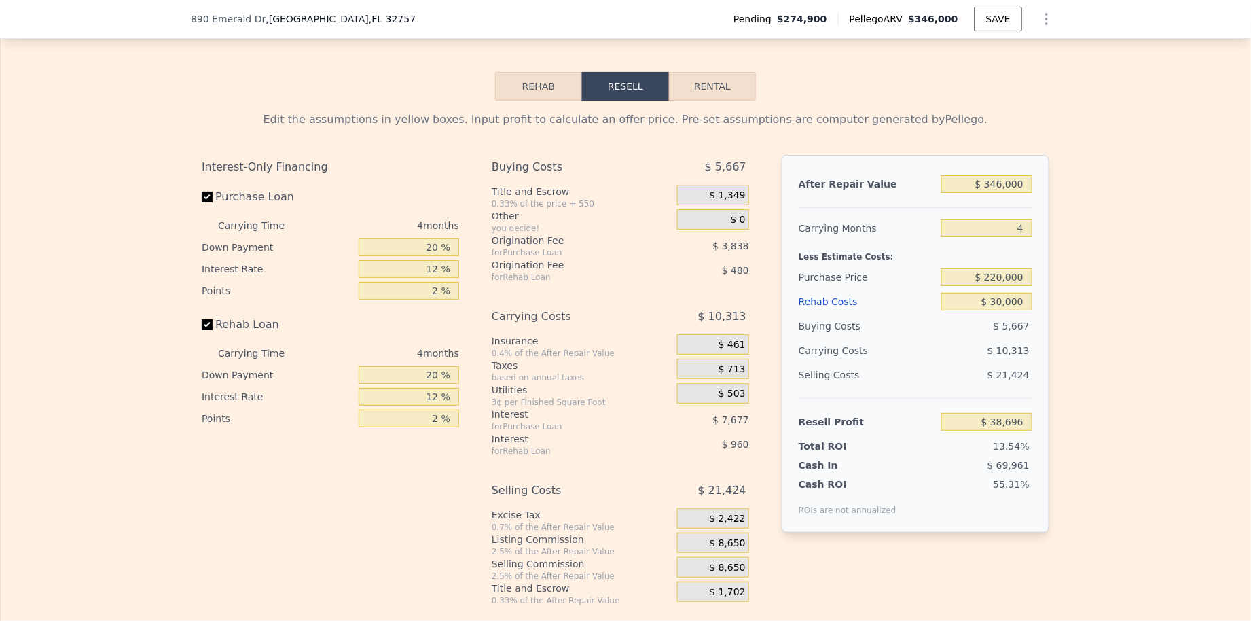
click at [1058, 325] on div "Edit the assumptions in yellow boxes. Input profit to calculate an offer price.…" at bounding box center [625, 353] width 869 height 505
click at [1007, 351] on span "$ 10,313" at bounding box center [1009, 350] width 42 height 11
click at [1003, 183] on input "$ 346,000" at bounding box center [986, 184] width 91 height 18
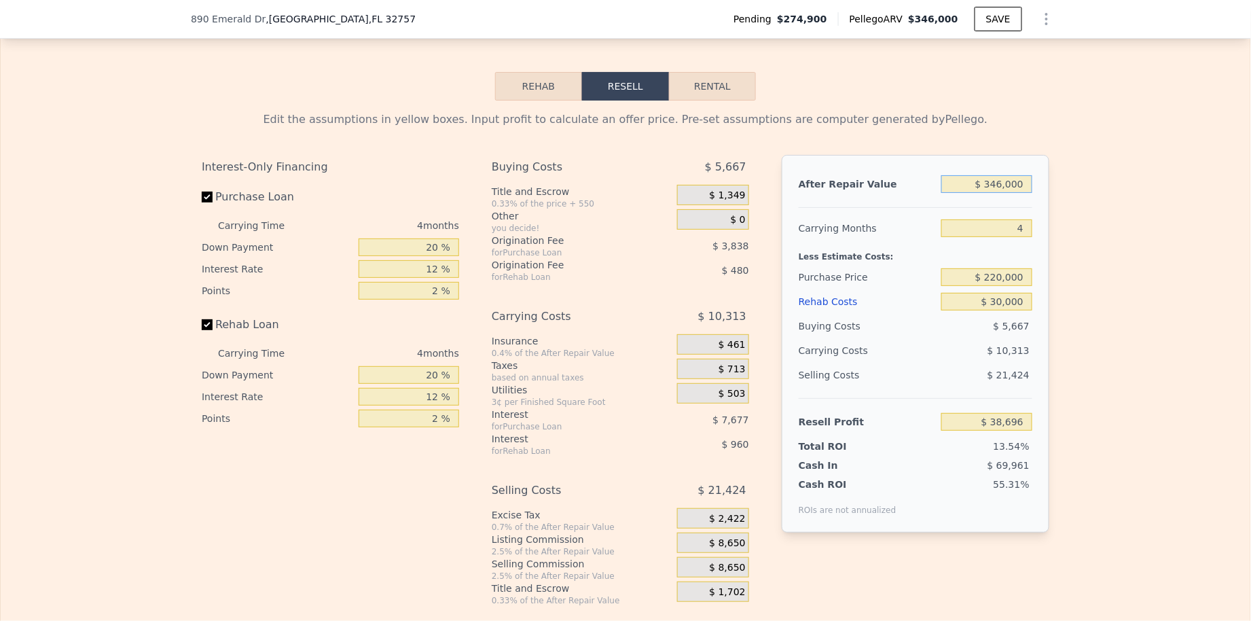
type input "$ 3"
type input "-$ 285,966"
type input "$ 32"
type input "-$ 285,939"
type input "$ 320"
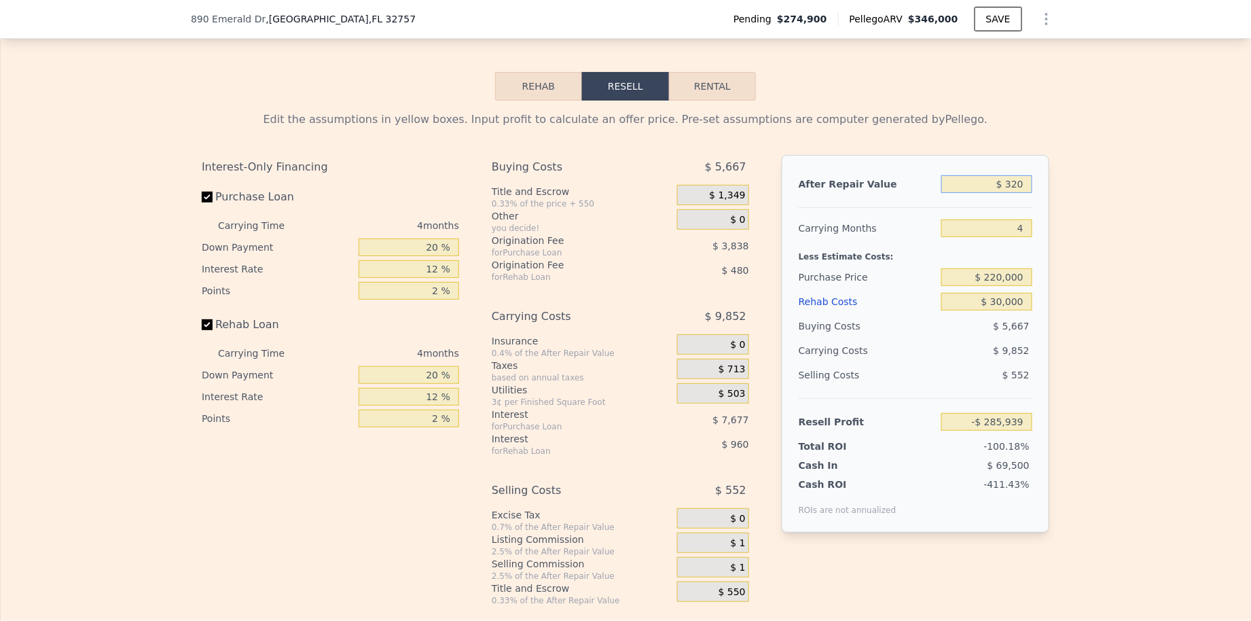
type input "-$ 285,668"
type input "$ 3,200"
type input "-$ 282,966"
type input "$ 32,000"
type input "-$ 255,943"
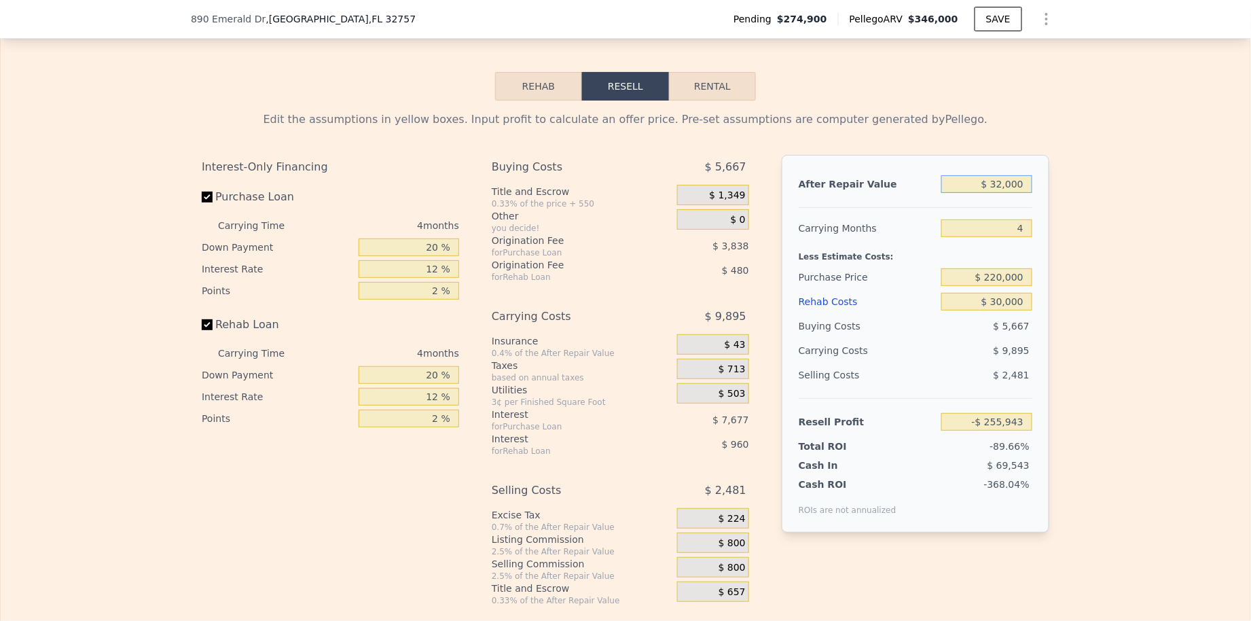
type input "$ 320,000"
type input "$ 14,298"
click at [939, 307] on div "Rehab Costs $ 30,000" at bounding box center [916, 301] width 234 height 24
click at [941, 359] on div "$ 10,279" at bounding box center [960, 350] width 143 height 24
click at [998, 185] on input "$ 320,000" at bounding box center [986, 184] width 91 height 18
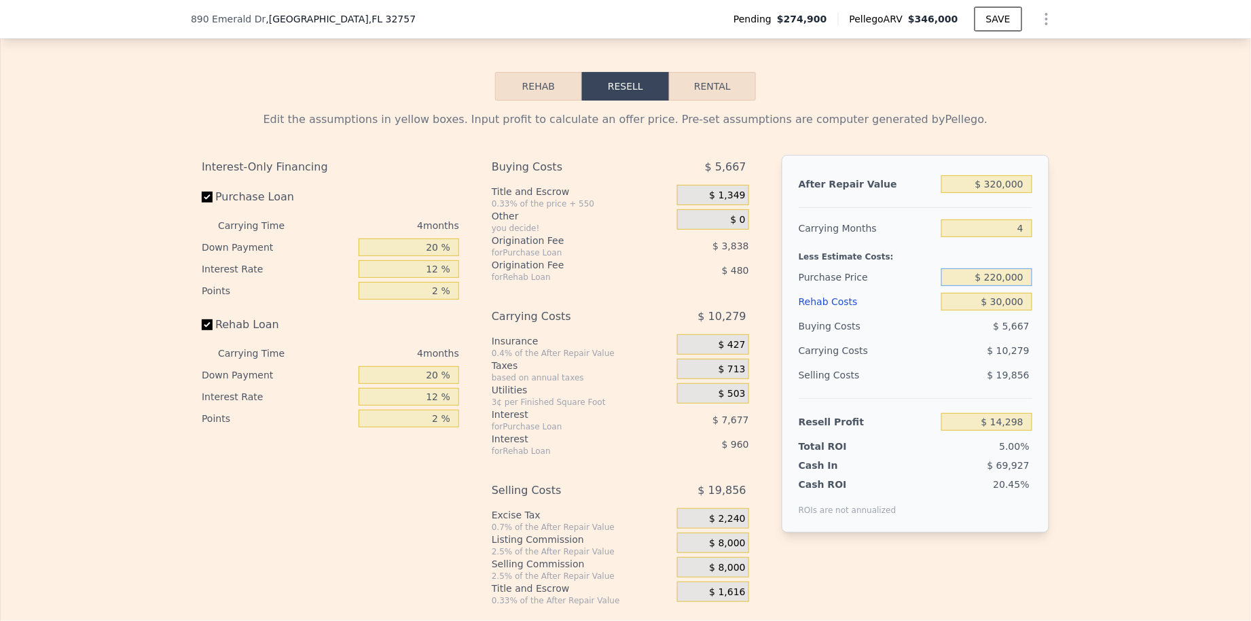
click at [1006, 286] on input "$ 220,000" at bounding box center [986, 277] width 91 height 18
type input "$ 228,000"
click at [986, 323] on div "$ 5,667" at bounding box center [987, 326] width 92 height 24
type input "$ 26,808"
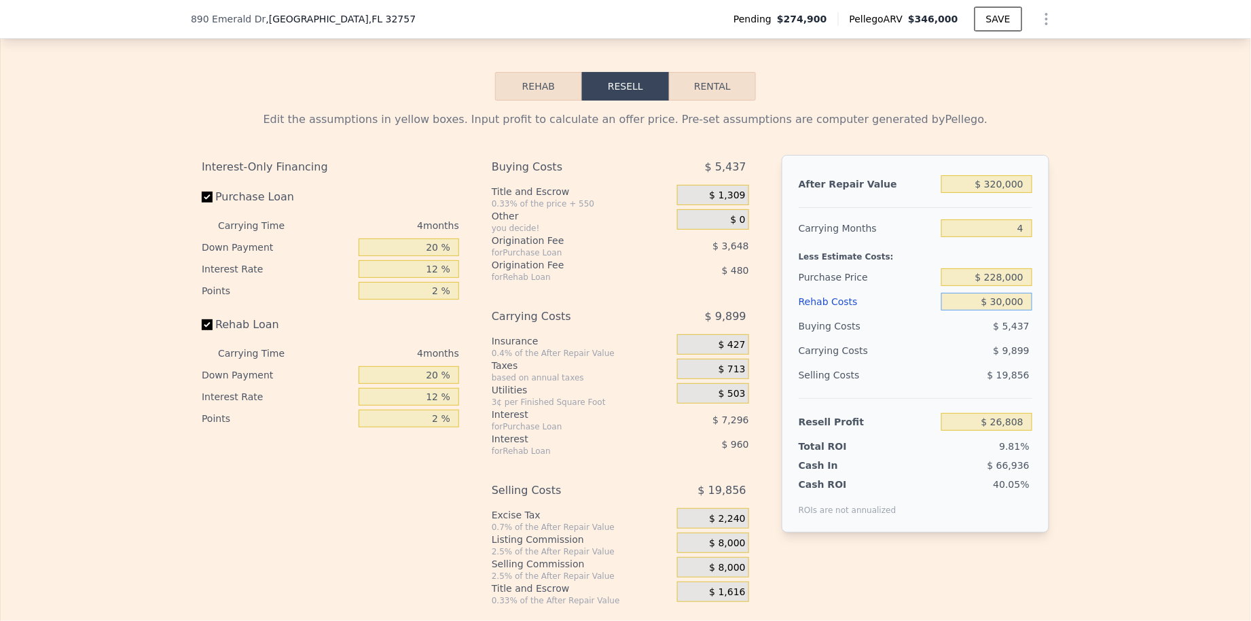
click at [995, 307] on input "$ 30,000" at bounding box center [986, 302] width 91 height 18
click at [870, 376] on div "Selling Costs" at bounding box center [867, 375] width 137 height 24
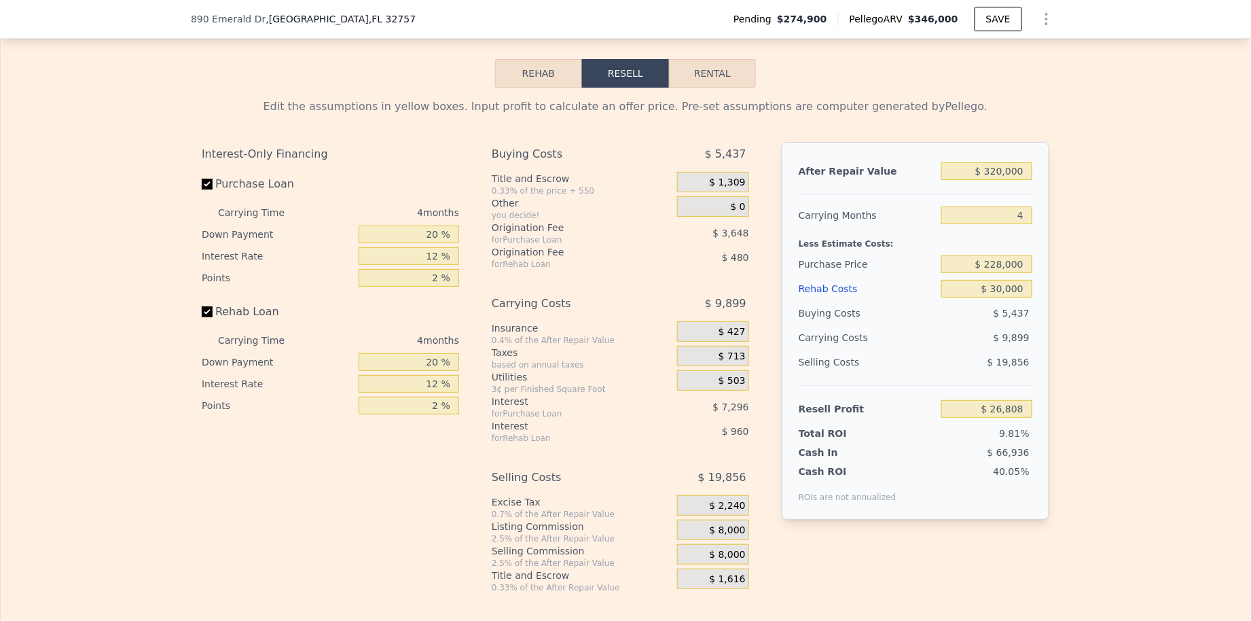
scroll to position [1970, 0]
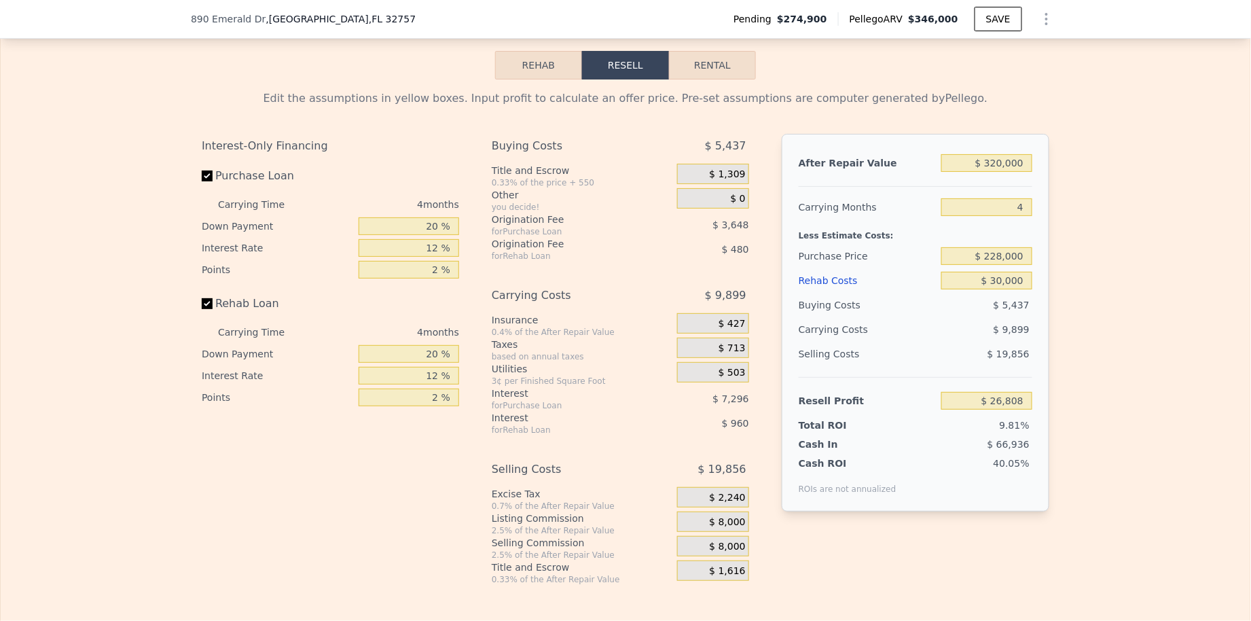
click at [995, 175] on div "$ 320,000" at bounding box center [986, 163] width 91 height 24
click at [997, 259] on input "$ 228,000" at bounding box center [986, 256] width 91 height 18
click at [993, 159] on input "$ 320,000" at bounding box center [986, 163] width 91 height 18
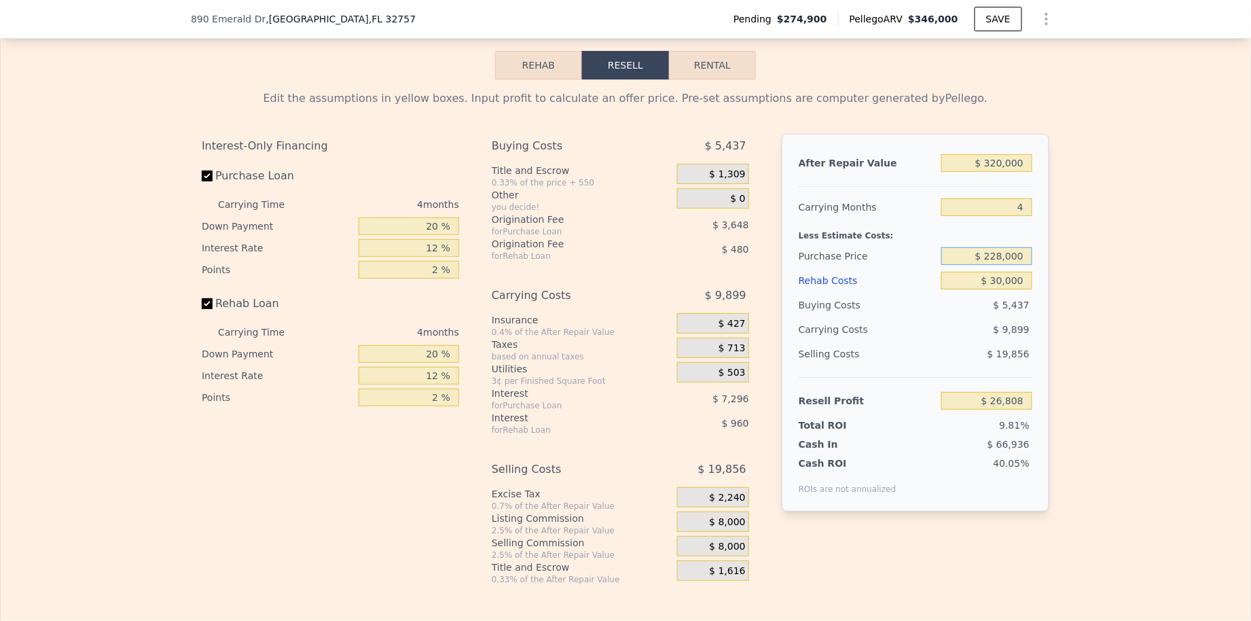
click at [1003, 261] on input "$ 228,000" at bounding box center [986, 256] width 91 height 18
type input "$ 220,000"
type input "$ 35,218"
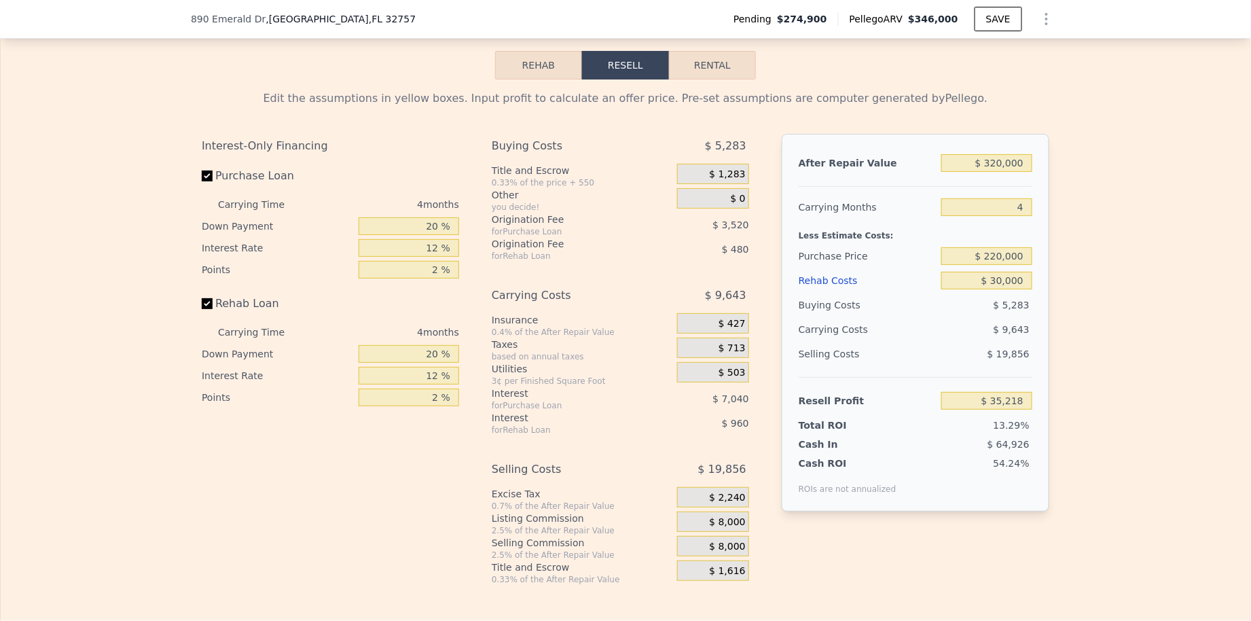
click at [971, 366] on div "$ 19,856" at bounding box center [987, 354] width 92 height 24
click at [1005, 265] on input "$ 220,000" at bounding box center [986, 256] width 91 height 18
type input "$ 210,000"
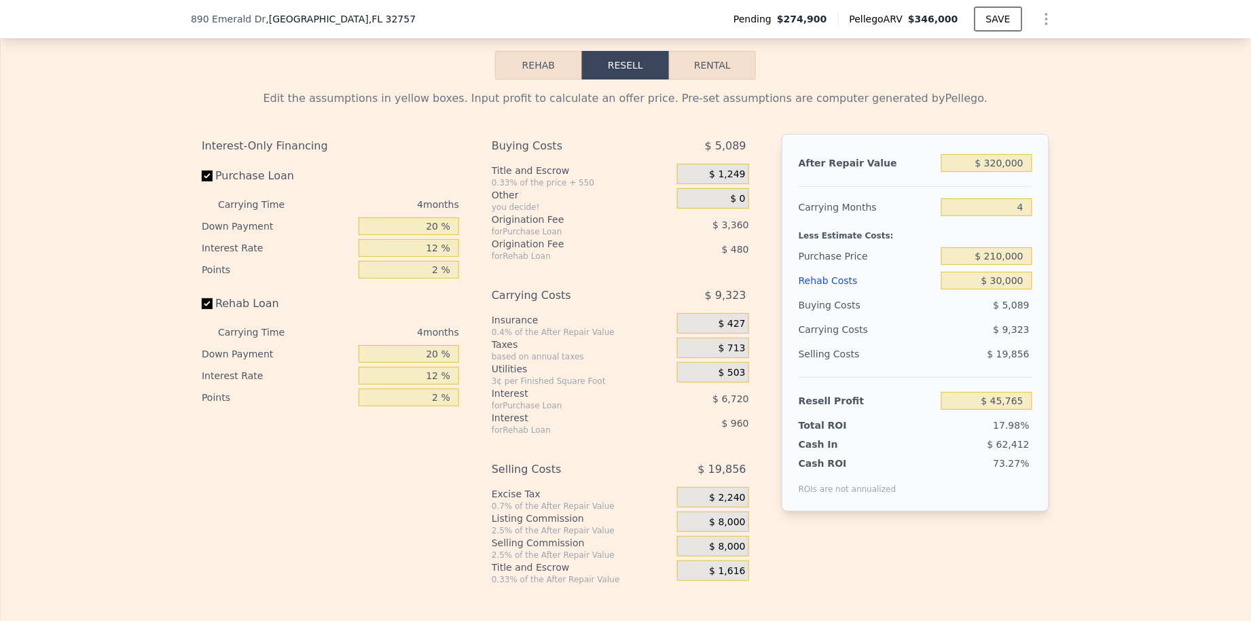
type input "$ 45,732"
click at [977, 322] on div "$ 9,323" at bounding box center [960, 329] width 143 height 24
click at [744, 73] on button "Rental" at bounding box center [712, 65] width 87 height 29
select select "30"
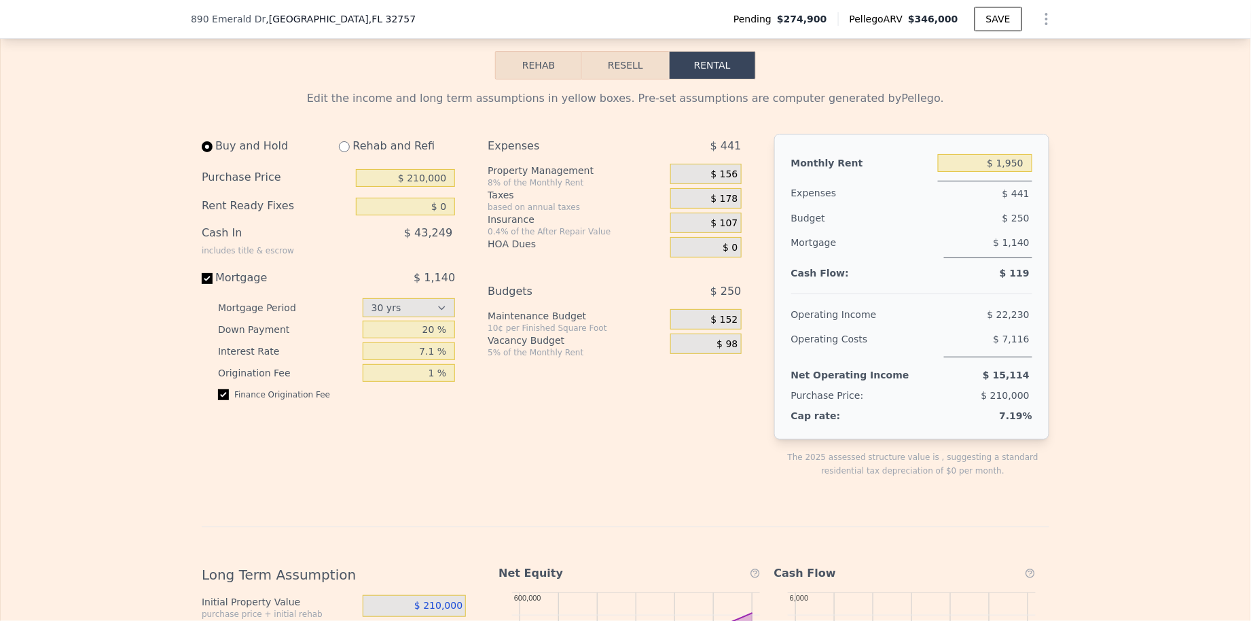
click at [340, 147] on input "radio" at bounding box center [344, 146] width 11 height 11
radio input "true"
type input "$ 30,000"
type input "$ 2,800"
select select "30"
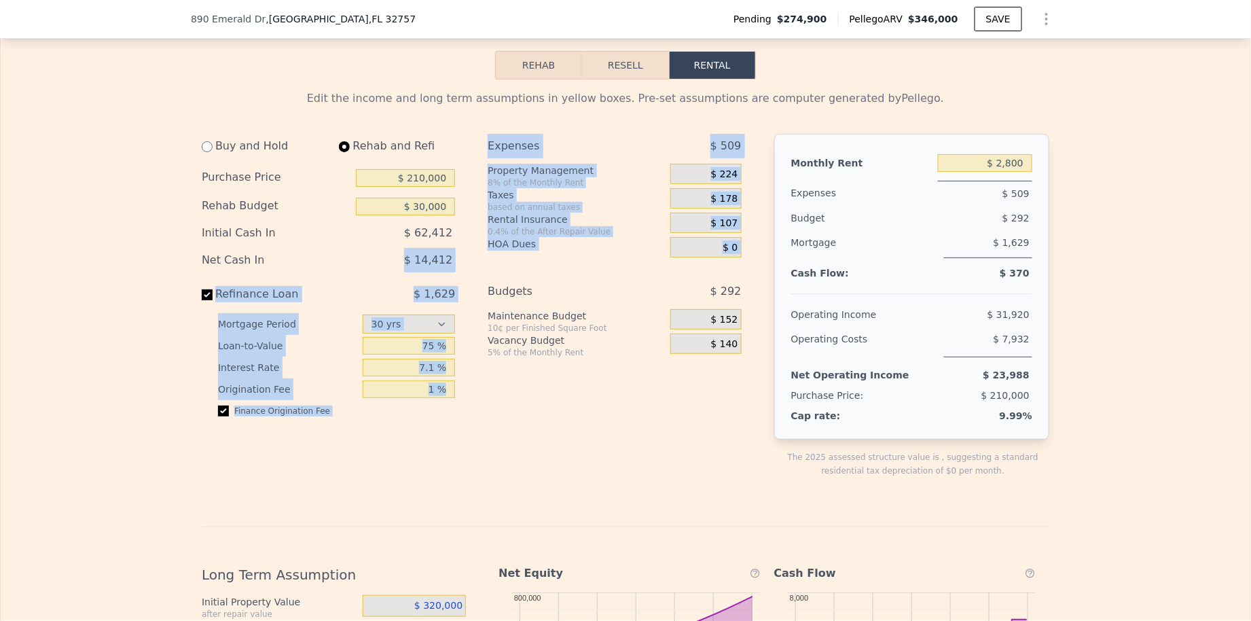
drag, startPoint x: 474, startPoint y: 273, endPoint x: 405, endPoint y: 272, distance: 68.6
click at [405, 272] on div "Buy and Hold Rehab and Refi Purchase Price $ 210,000 Rehab Budget $ 30,000 Init…" at bounding box center [477, 316] width 551 height 365
click at [405, 272] on div "$ 14,412" at bounding box center [378, 260] width 156 height 24
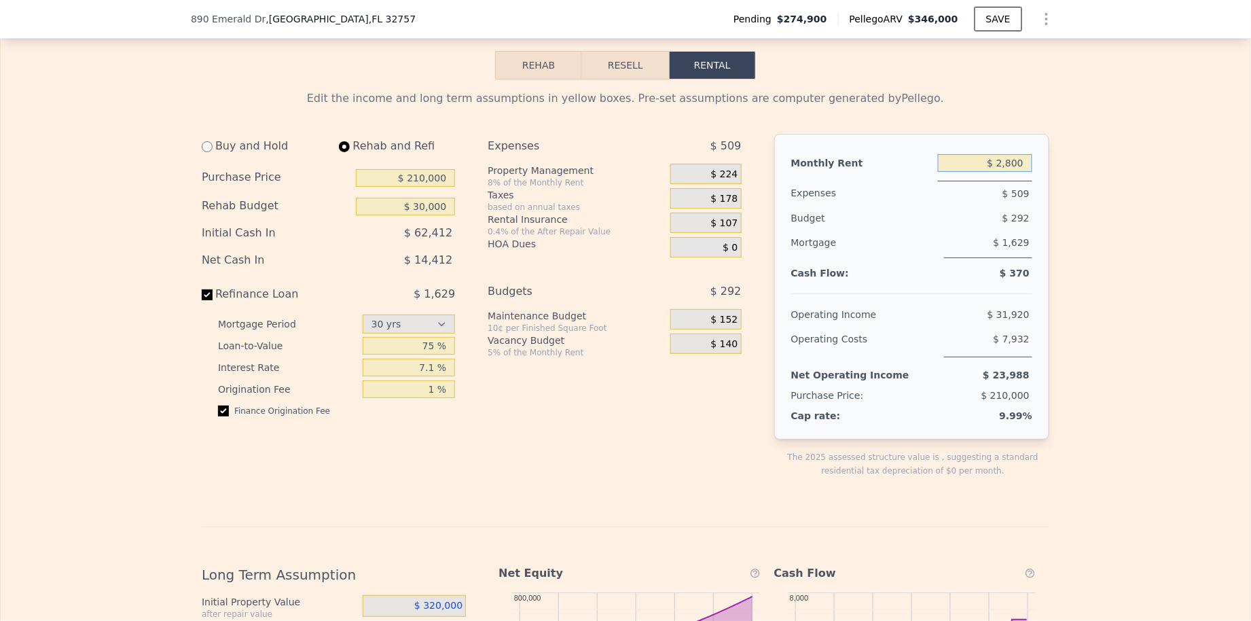
click at [1024, 166] on input "$ 2,800" at bounding box center [985, 163] width 94 height 18
type input "$ 2"
type input "$ 1,800"
click at [1120, 291] on div "Edit the income and long term assumptions in yellow boxes. Pre-set assumptions …" at bounding box center [626, 540] width 1250 height 923
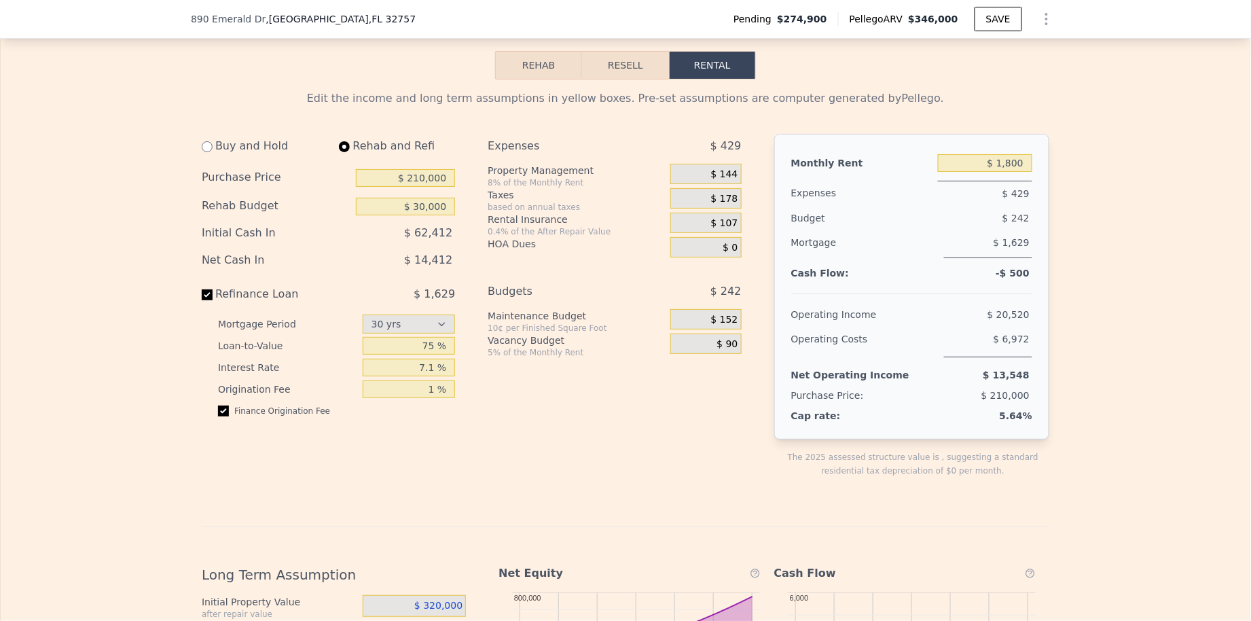
click at [729, 177] on span "$ 144" at bounding box center [724, 174] width 27 height 12
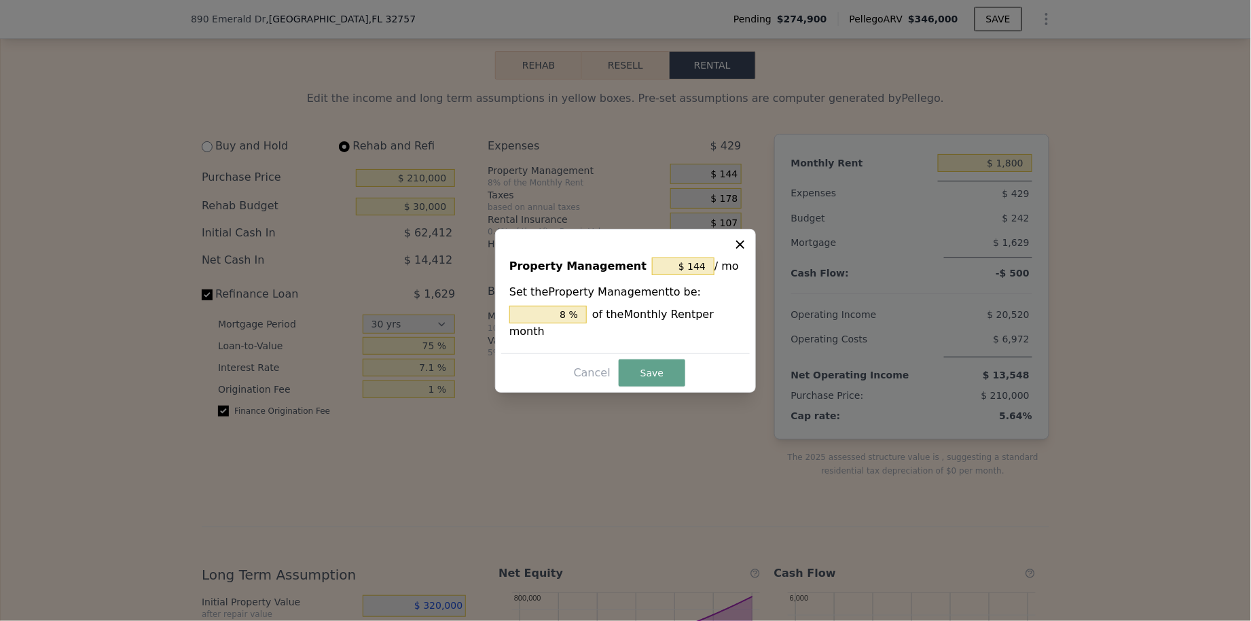
click at [729, 177] on div at bounding box center [625, 310] width 1251 height 621
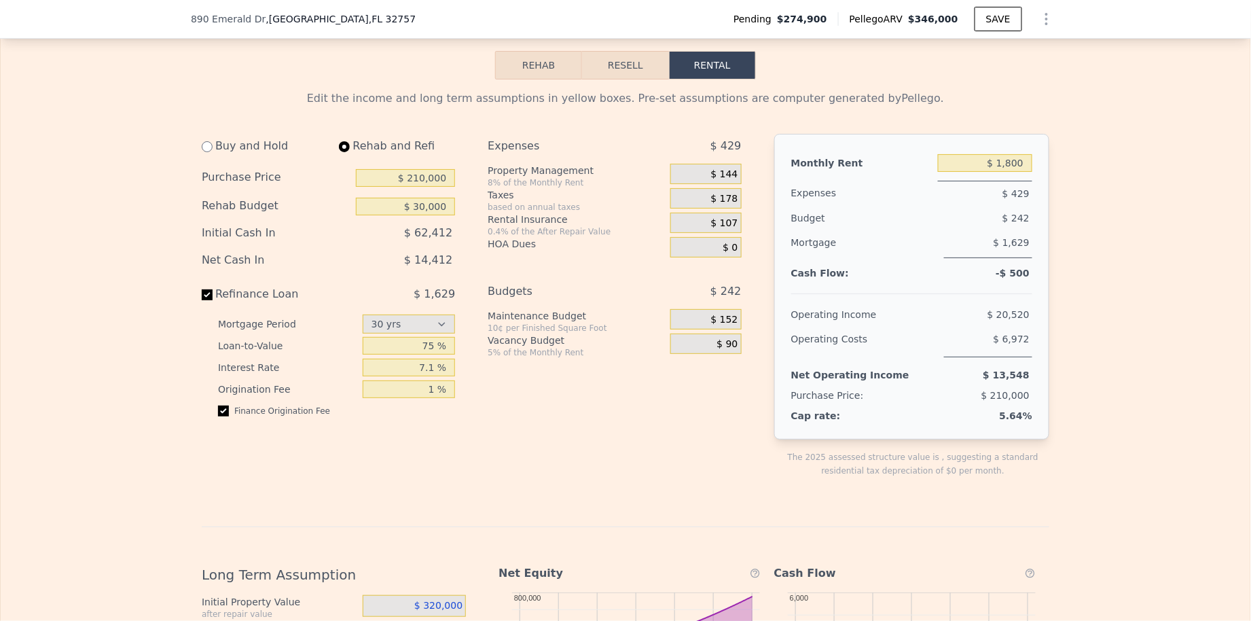
click at [734, 169] on div "$ 144" at bounding box center [705, 174] width 71 height 20
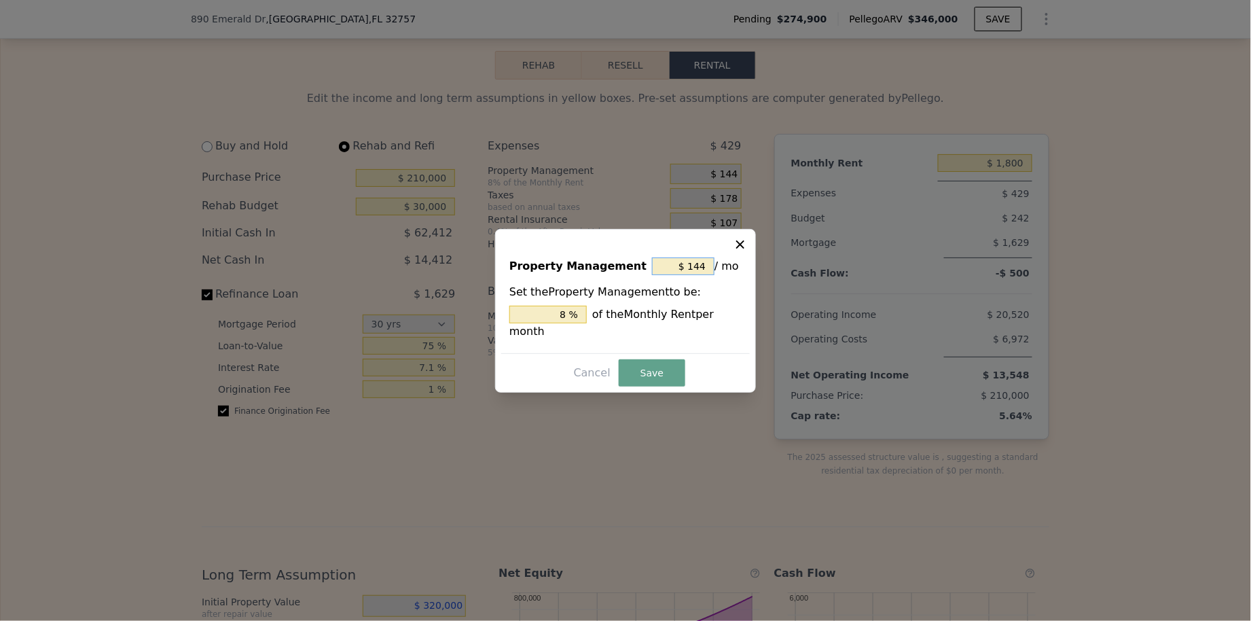
drag, startPoint x: 704, startPoint y: 259, endPoint x: 680, endPoint y: 262, distance: 24.6
click at [679, 262] on input "$ 144" at bounding box center [683, 266] width 62 height 18
drag, startPoint x: 680, startPoint y: 262, endPoint x: 713, endPoint y: 262, distance: 32.6
click at [713, 262] on input "$ 144" at bounding box center [683, 266] width 62 height 18
type input "$ 0"
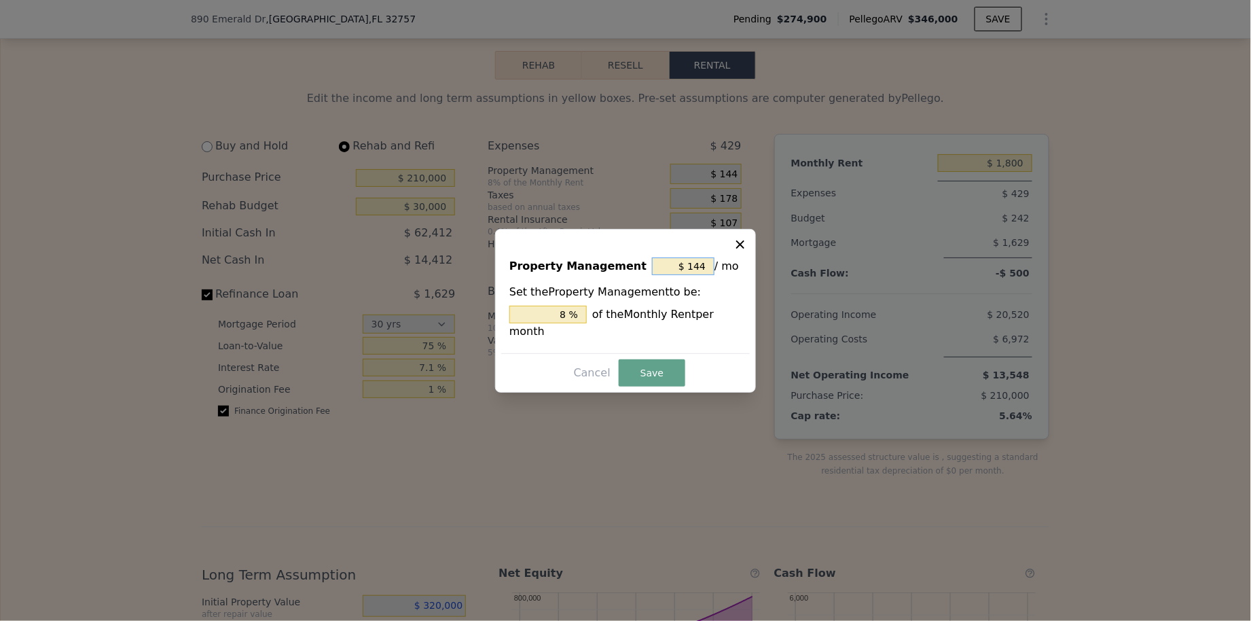
type input "0 %"
click at [644, 373] on button "Save" at bounding box center [652, 372] width 67 height 27
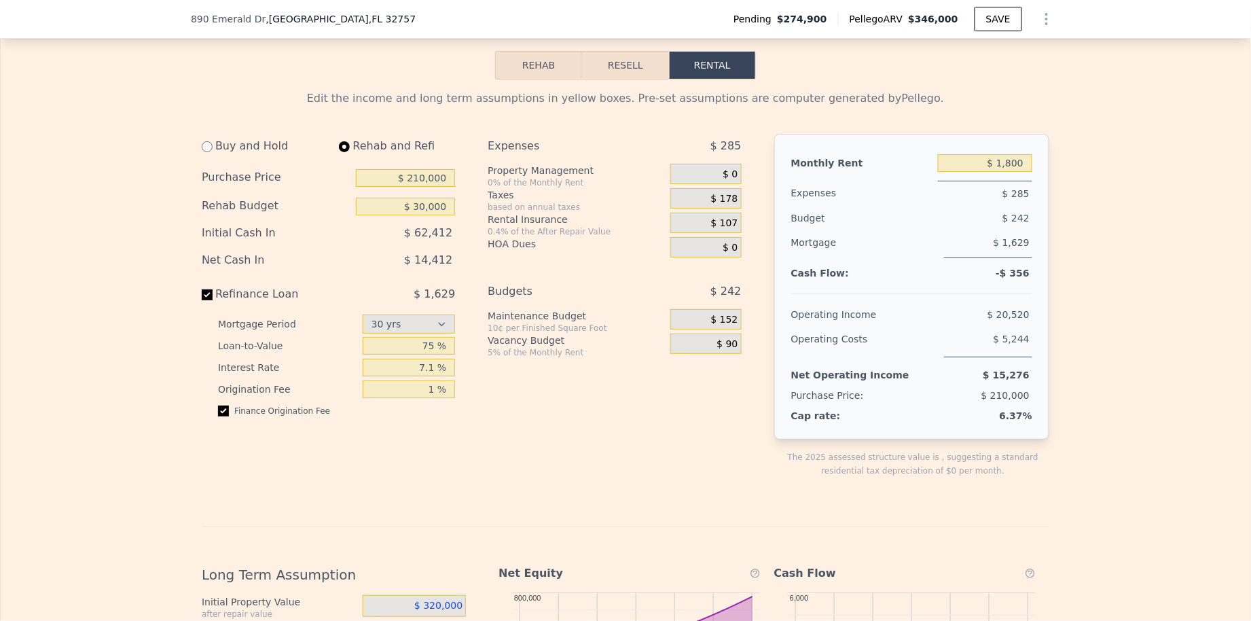
click at [1054, 454] on div "Edit the income and long term assumptions in yellow boxes. Pre-set assumptions …" at bounding box center [625, 540] width 869 height 923
drag, startPoint x: 994, startPoint y: 283, endPoint x: 1065, endPoint y: 283, distance: 70.6
click at [1065, 283] on div "Edit the income and long term assumptions in yellow boxes. Pre-set assumptions …" at bounding box center [626, 540] width 1250 height 923
drag, startPoint x: 989, startPoint y: 243, endPoint x: 1092, endPoint y: 242, distance: 103.2
click at [1092, 242] on div "Edit the income and long term assumptions in yellow boxes. Pre-set assumptions …" at bounding box center [626, 540] width 1250 height 923
